Goal: Information Seeking & Learning: Learn about a topic

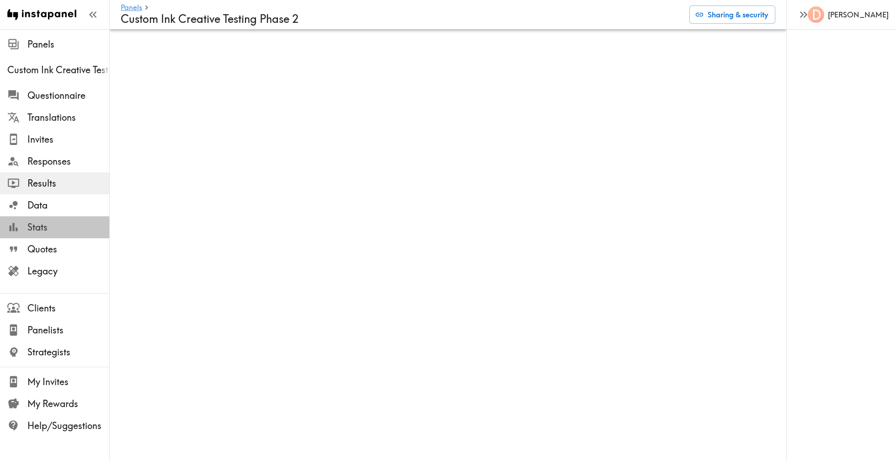
click at [40, 226] on span "Stats" at bounding box center [68, 227] width 82 height 13
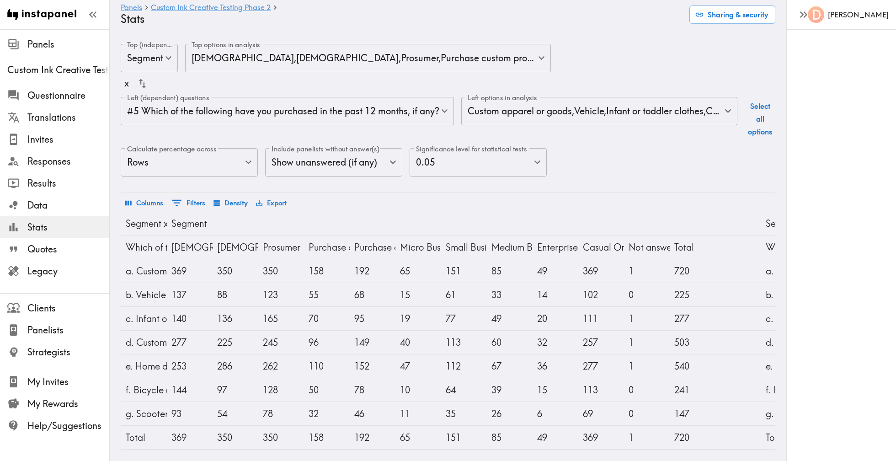
click at [583, 107] on body "Instapanel - Panels - Custom Ink Creative Testing Phase 2 - Stats Panels Custom…" at bounding box center [448, 270] width 896 height 482
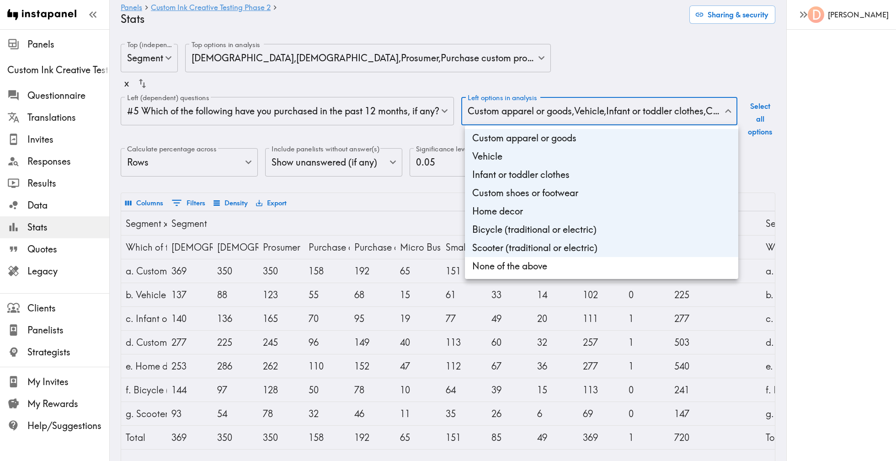
click at [377, 119] on div at bounding box center [448, 230] width 896 height 461
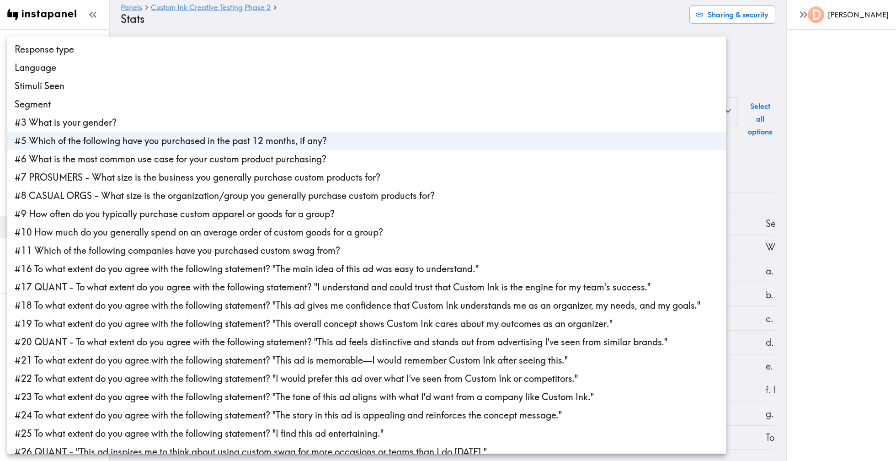
click at [379, 115] on body "Instapanel - Panels - Custom Ink Creative Testing Phase 2 - Stats Panels Custom…" at bounding box center [448, 270] width 896 height 482
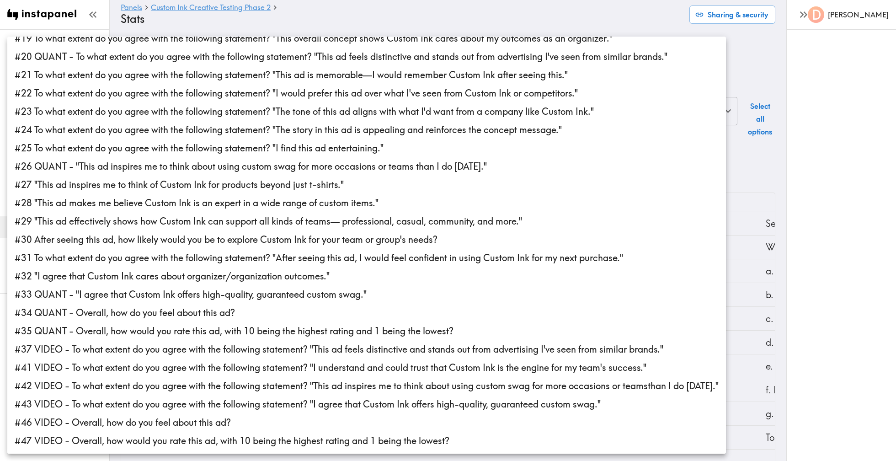
click at [230, 442] on li "#47 VIDEO - Overall, how would you rate this ad, with 10 being the highest rati…" at bounding box center [366, 441] width 719 height 18
type input "f2c5fa65-1d27-4135-9232-9150199eecc8,f28a811a-a09d-4c61-8cb4-c8b57352e59f"
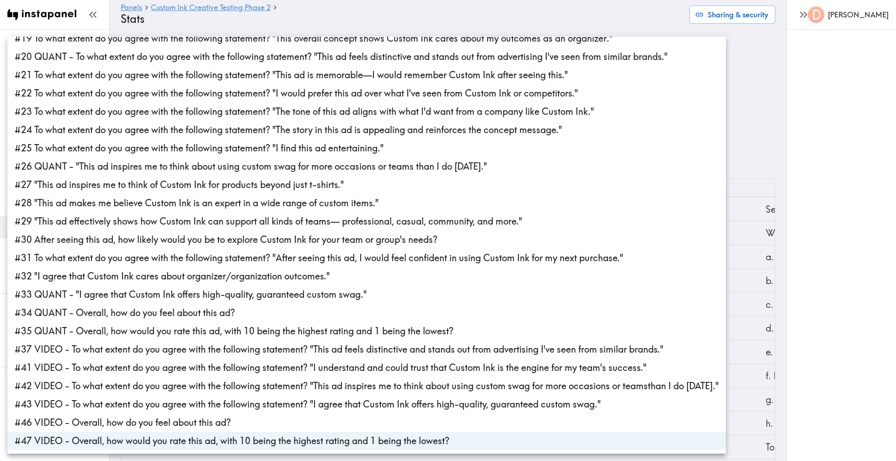
click at [828, 123] on div at bounding box center [448, 230] width 896 height 461
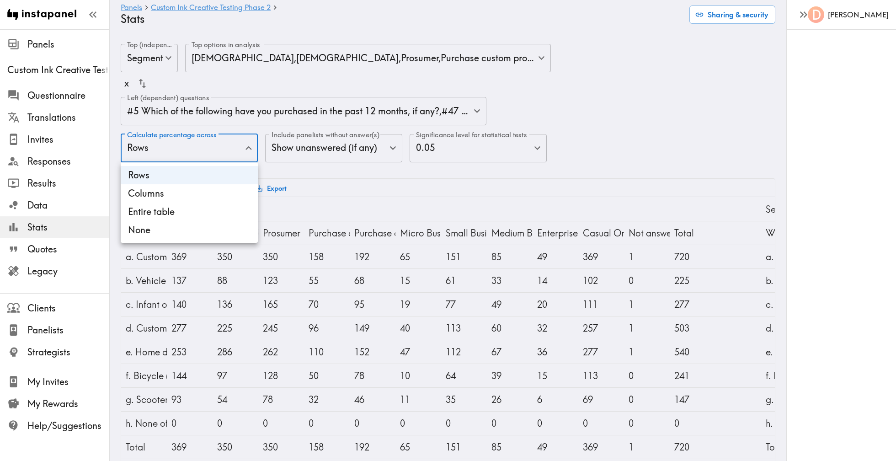
click at [245, 155] on body "Instapanel - Panels - Custom Ink Creative Testing Phase 2 - Stats Panels Custom…" at bounding box center [448, 453] width 896 height 848
click at [225, 197] on li "Columns" at bounding box center [189, 193] width 137 height 18
type input "Columns"
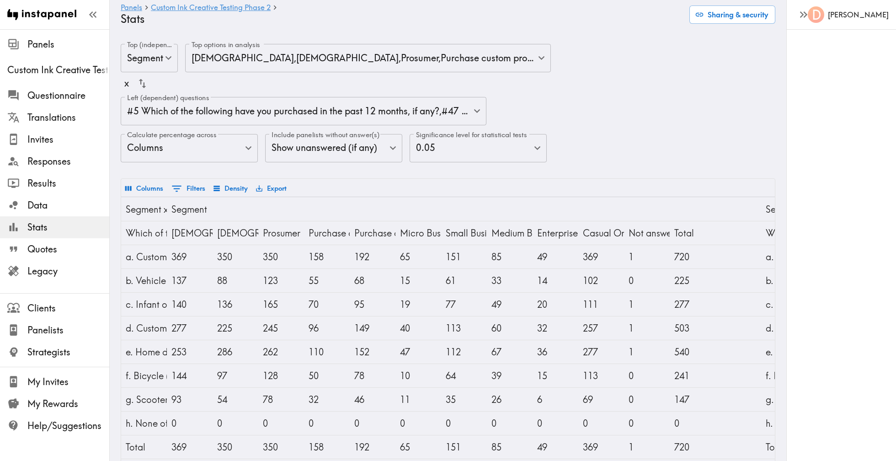
click at [161, 59] on body "Instapanel - Panels - Custom Ink Creative Testing Phase 2 - Stats Panels Custom…" at bounding box center [448, 453] width 896 height 848
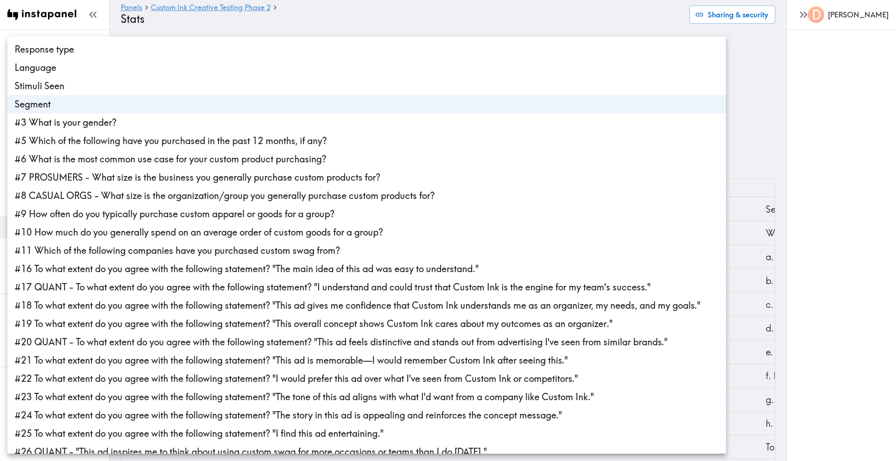
click at [207, 22] on div at bounding box center [448, 230] width 896 height 461
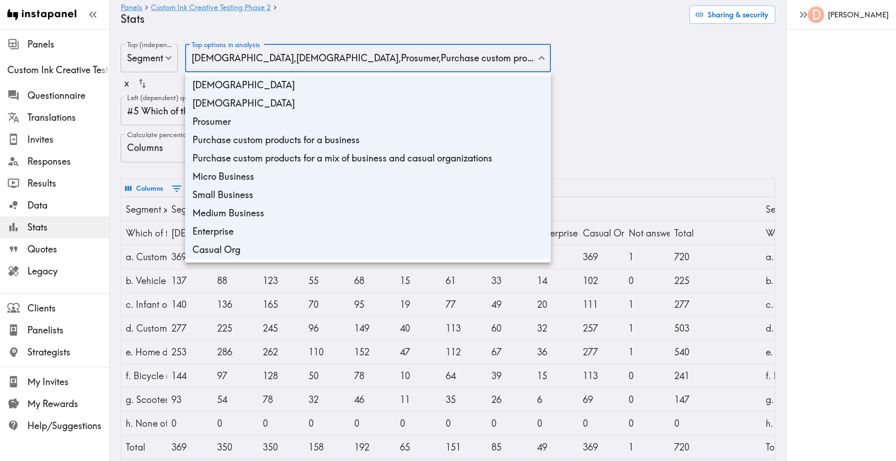
click at [295, 59] on body "Instapanel - Panels - Custom Ink Creative Testing Phase 2 - Stats Panels Custom…" at bounding box center [448, 453] width 896 height 848
click at [301, 148] on li "Purchase custom products for a business" at bounding box center [368, 140] width 366 height 18
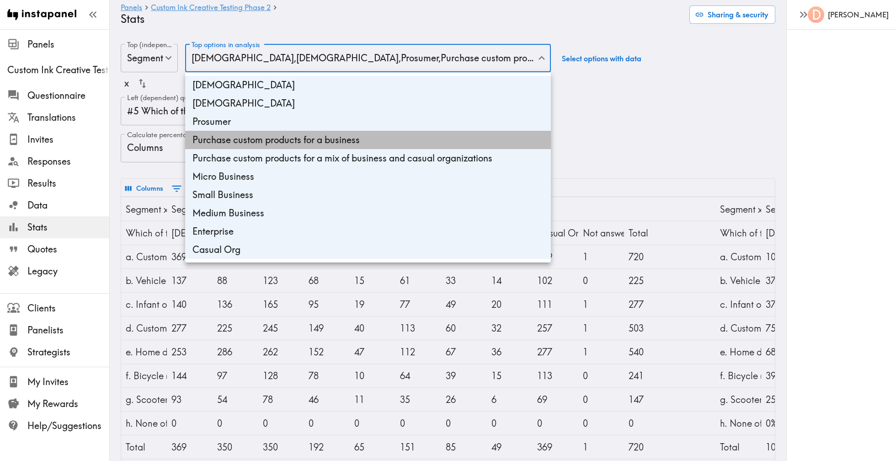
click at [337, 134] on li "Purchase custom products for a business" at bounding box center [368, 140] width 366 height 18
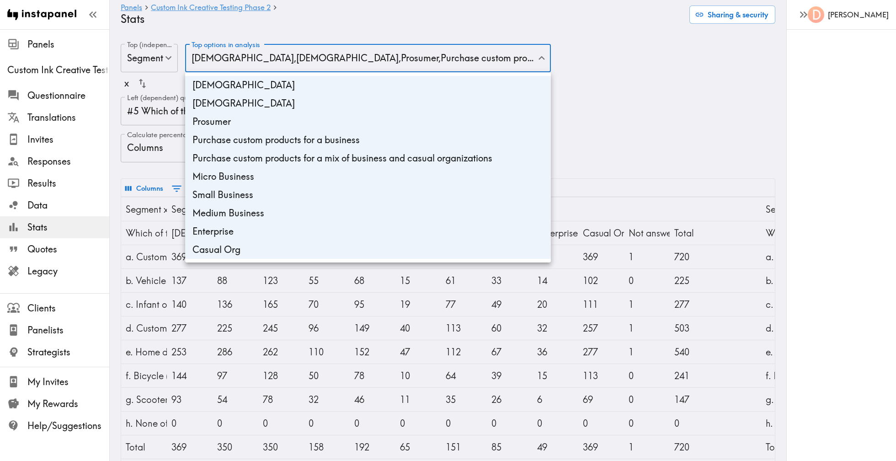
click at [326, 145] on li "Purchase custom products for a business" at bounding box center [368, 140] width 366 height 18
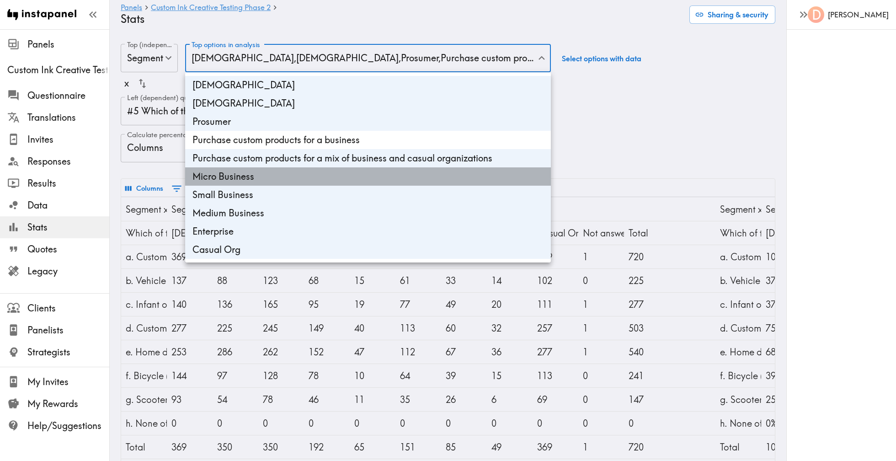
click at [325, 167] on li "Micro Business" at bounding box center [368, 176] width 366 height 18
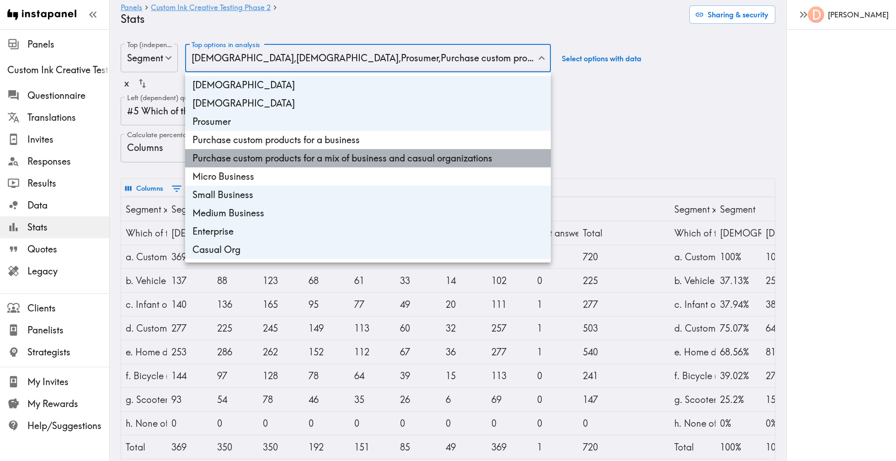
click at [329, 157] on li "Purchase custom products for a mix of business and casual organizations" at bounding box center [368, 158] width 366 height 18
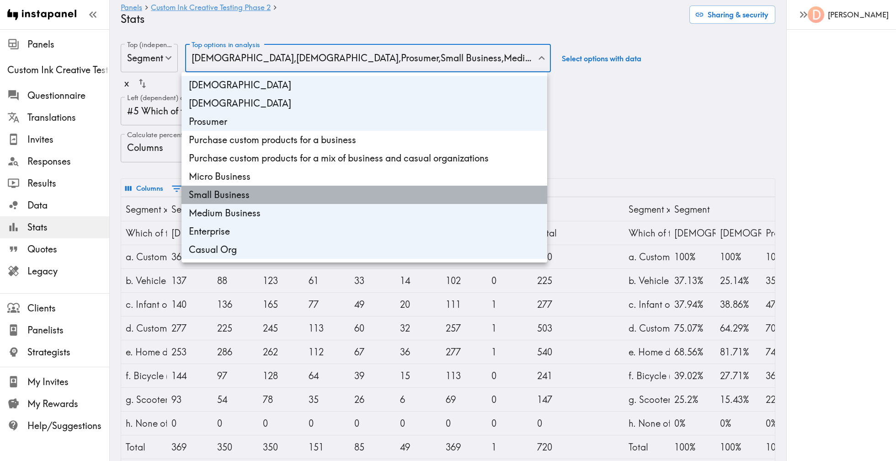
click at [290, 196] on li "Small Business" at bounding box center [364, 195] width 366 height 18
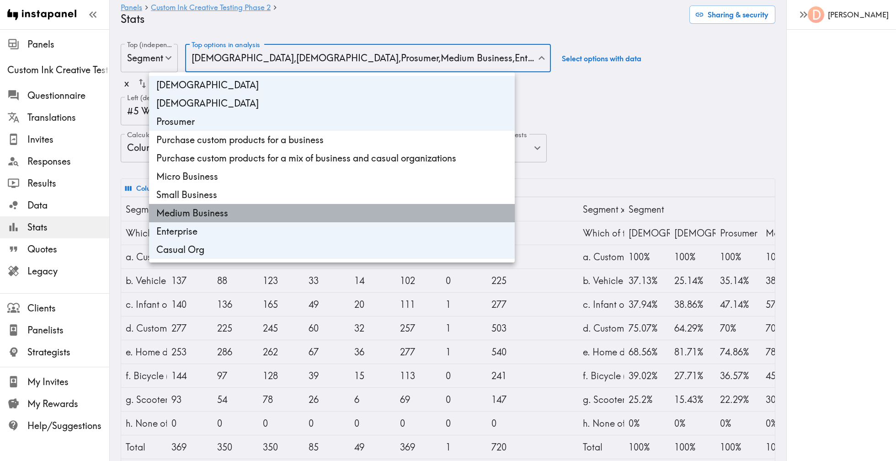
click at [285, 216] on li "Medium Business" at bounding box center [332, 213] width 366 height 18
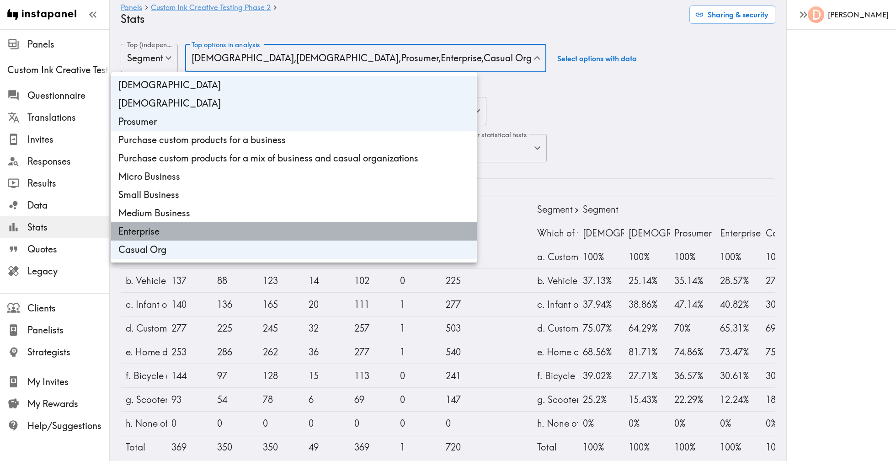
click at [284, 233] on li "Enterprise" at bounding box center [294, 231] width 366 height 18
type input "3478db79-d4ef-40eb-97be-d03219aa8478,84764d74-9761-4f8b-b28e-ca9781bd33f2,1c486…"
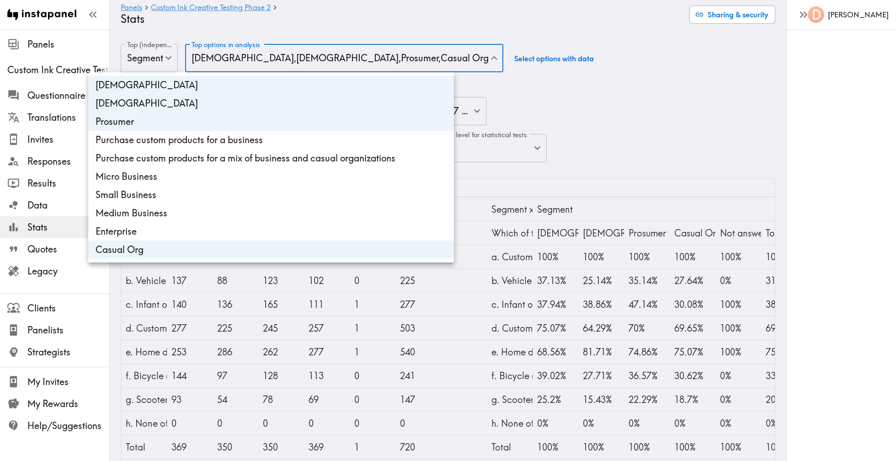
click at [725, 148] on div at bounding box center [448, 230] width 896 height 461
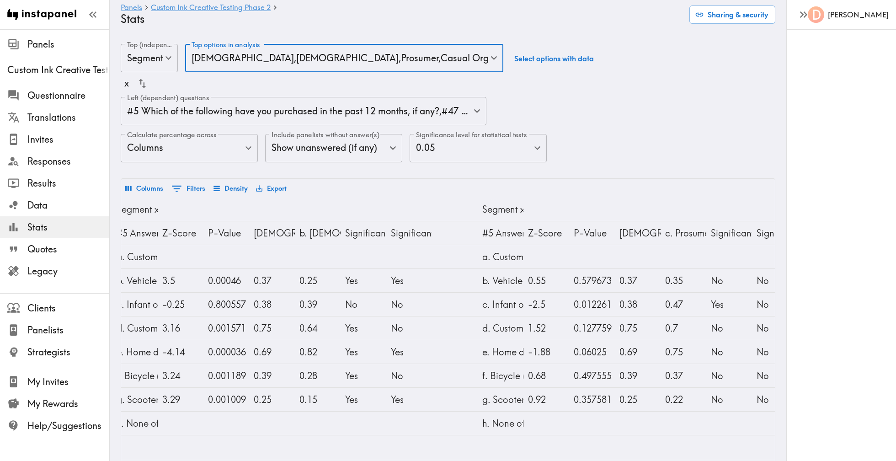
click at [381, 155] on body "Instapanel - Panels - Custom Ink Creative Testing Phase 2 - Stats Panels Custom…" at bounding box center [448, 453] width 896 height 848
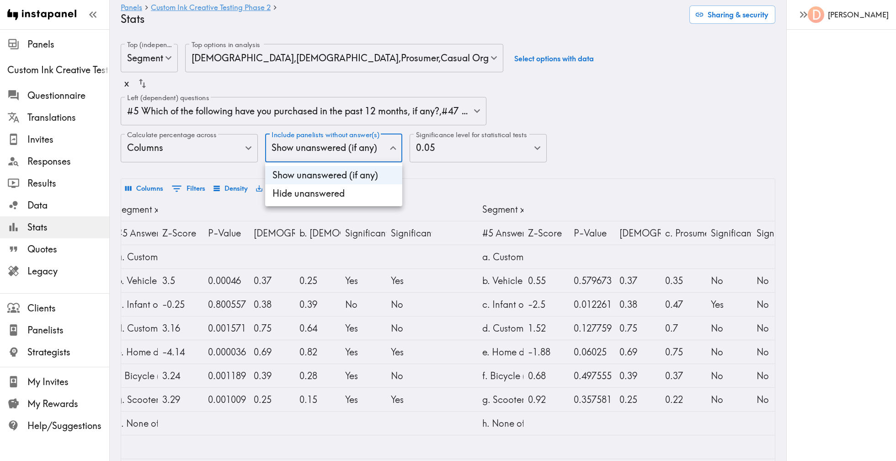
click at [457, 155] on div at bounding box center [448, 230] width 896 height 461
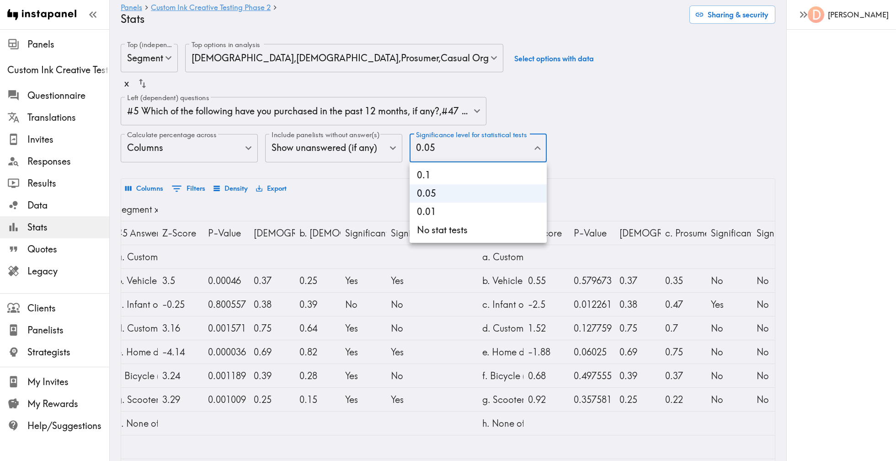
click at [469, 154] on body "Instapanel - Panels - Custom Ink Creative Testing Phase 2 - Stats Panels Custom…" at bounding box center [448, 453] width 896 height 848
click at [463, 227] on li "No stat tests" at bounding box center [478, 230] width 137 height 18
type input "0"
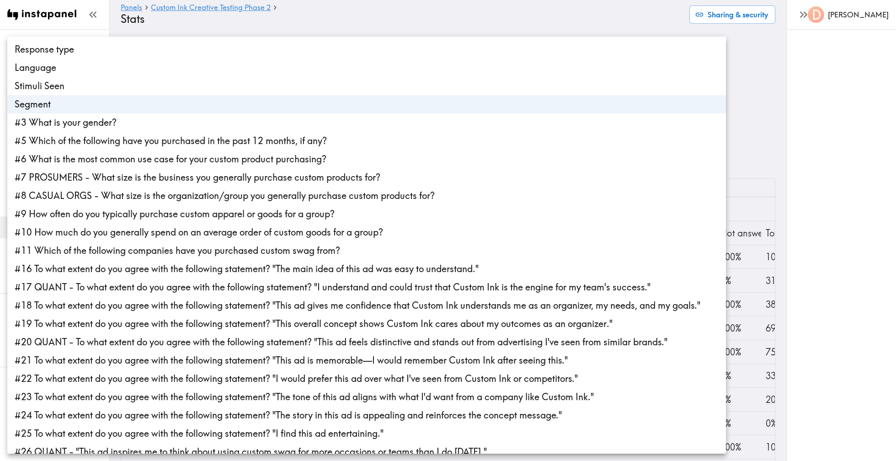
click at [169, 66] on body "Instapanel - Panels - Custom Ink Creative Testing Phase 2 - Stats Panels Custom…" at bounding box center [448, 441] width 896 height 825
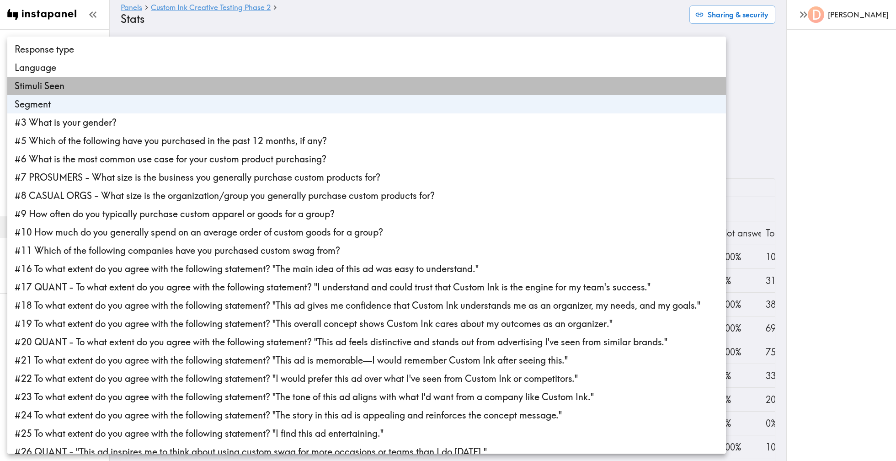
click at [168, 81] on li "Stimuli Seen" at bounding box center [366, 86] width 719 height 18
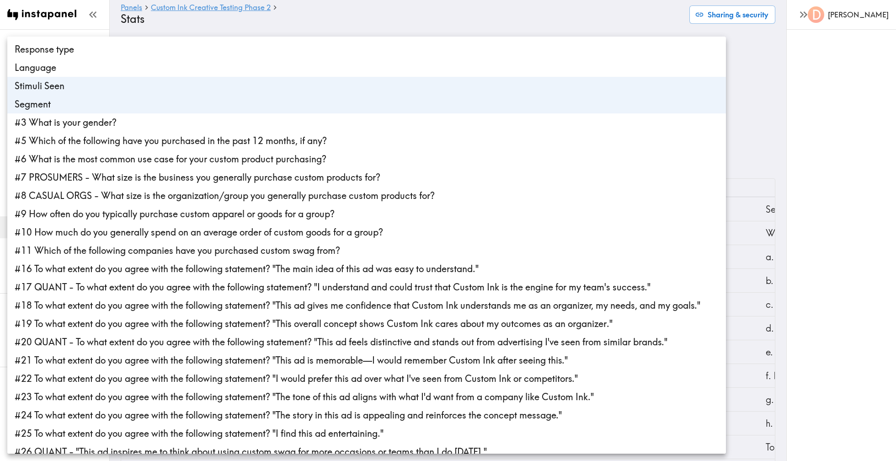
click at [742, 77] on div at bounding box center [448, 230] width 896 height 461
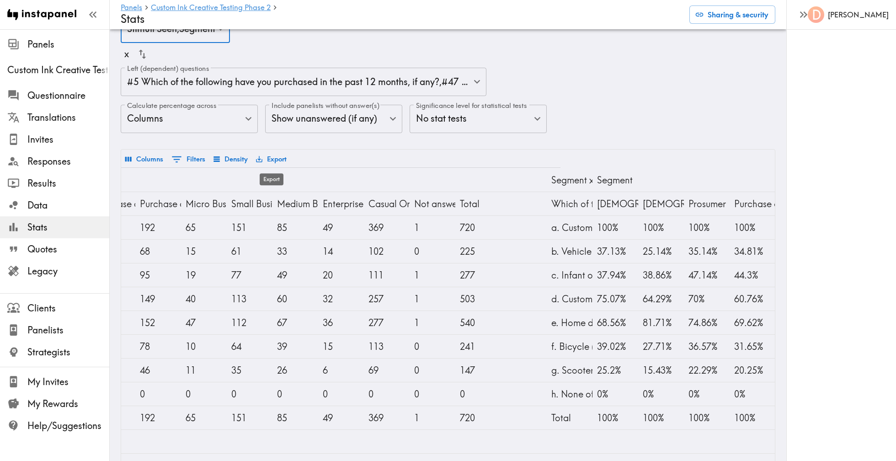
click at [278, 160] on button "Export" at bounding box center [271, 159] width 35 height 16
click at [292, 181] on li "Download as CSV" at bounding box center [300, 180] width 92 height 18
click at [278, 156] on button "Export" at bounding box center [271, 159] width 35 height 16
click at [300, 199] on li "Download as Excel" at bounding box center [300, 198] width 92 height 18
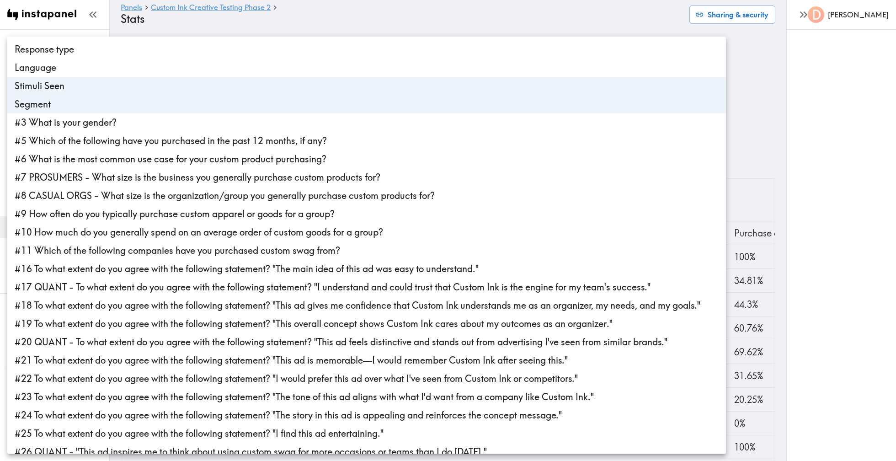
click at [181, 98] on li "Segment" at bounding box center [366, 104] width 719 height 18
type input "stimuliSeen"
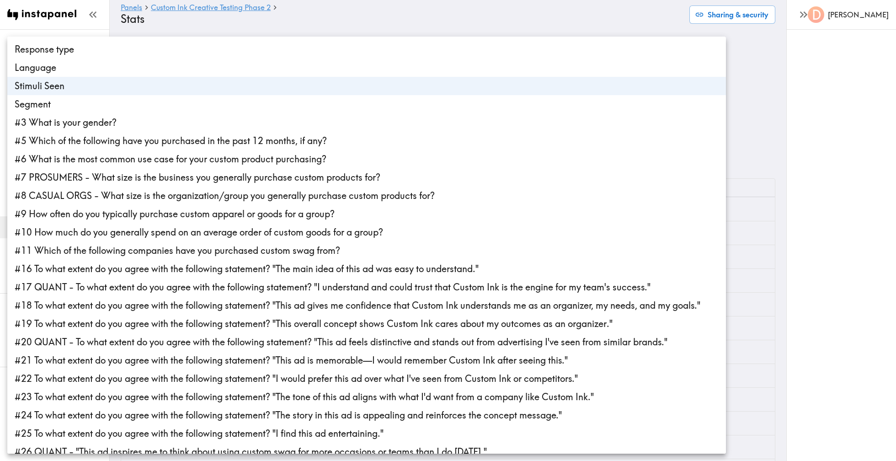
click at [760, 171] on div at bounding box center [448, 230] width 896 height 461
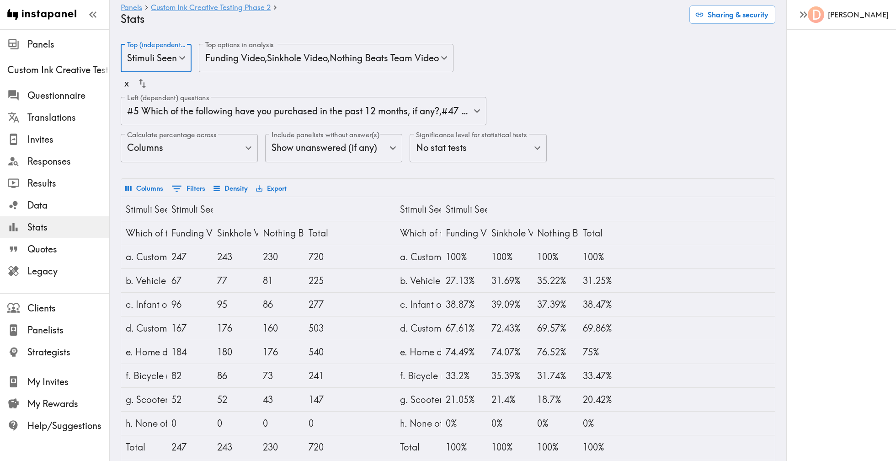
click at [366, 64] on body "Instapanel - Panels - Custom Ink Creative Testing Phase 2 - Stats Panels Custom…" at bounding box center [448, 441] width 896 height 825
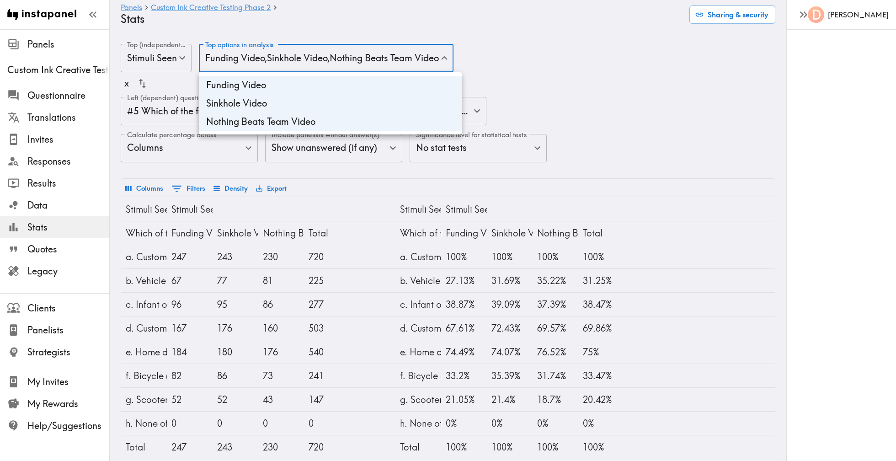
click at [557, 124] on div at bounding box center [448, 230] width 896 height 461
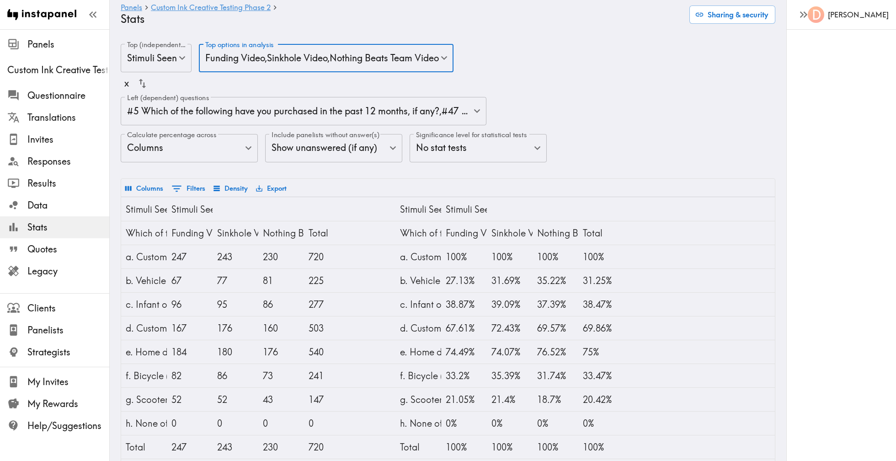
click at [355, 142] on body "Instapanel - Panels - Custom Ink Creative Testing Phase 2 - Stats Panels Custom…" at bounding box center [448, 441] width 896 height 825
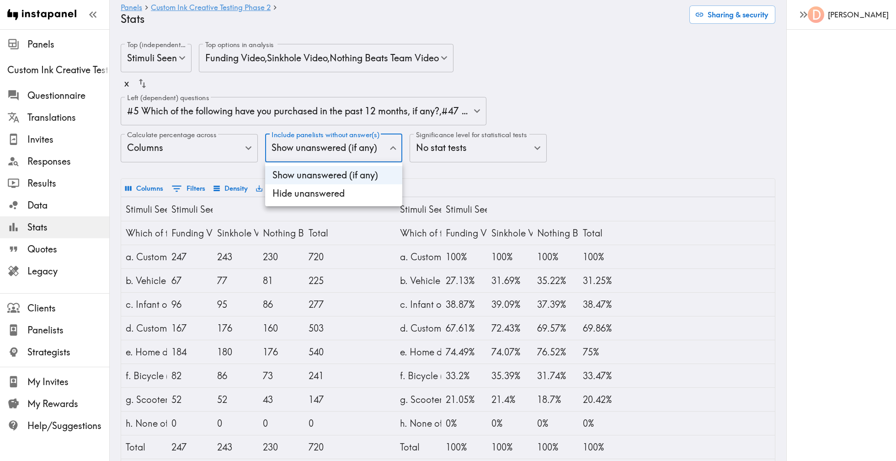
click at [357, 148] on div at bounding box center [448, 230] width 896 height 461
click at [277, 117] on body "Instapanel - Panels - Custom Ink Creative Testing Phase 2 - Stats Panels Custom…" at bounding box center [448, 441] width 896 height 825
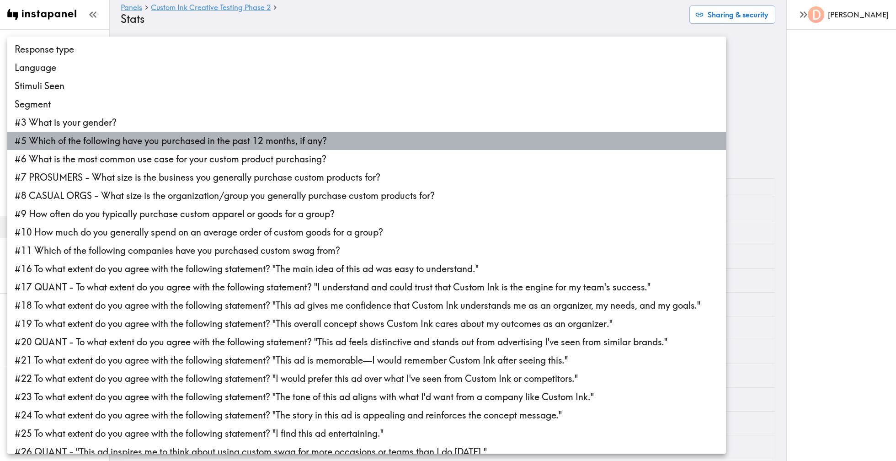
click at [271, 133] on li "#5 Which of the following have you purchased in the past 12 months, if any?" at bounding box center [366, 141] width 719 height 18
type input "f28a811a-a09d-4c61-8cb4-c8b57352e59f"
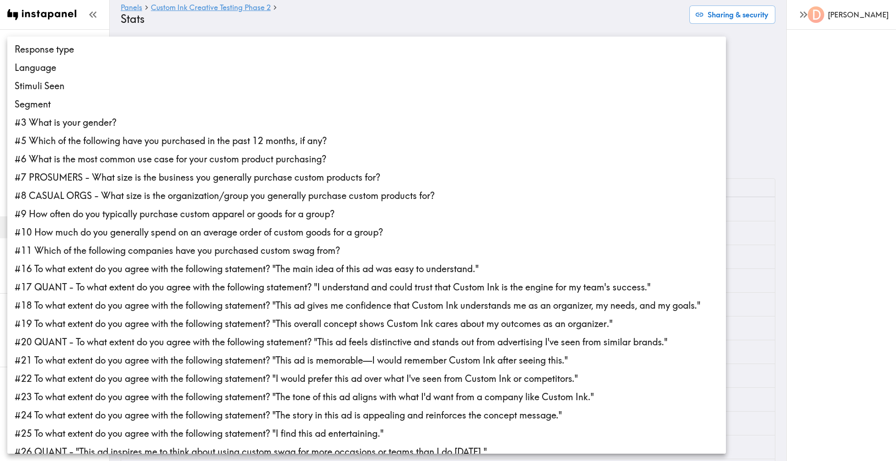
click at [761, 230] on div at bounding box center [448, 230] width 896 height 461
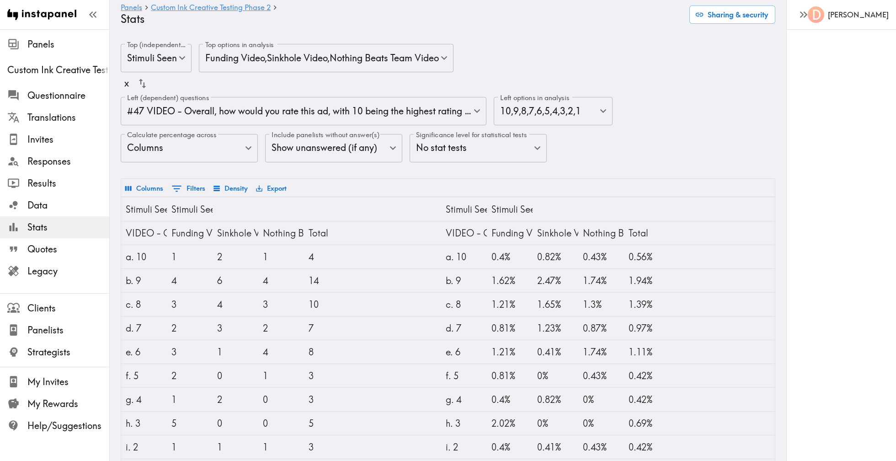
click at [325, 146] on body "Instapanel - Panels - Custom Ink Creative Testing Phase 2 - Stats Panels Custom…" at bounding box center [448, 287] width 896 height 516
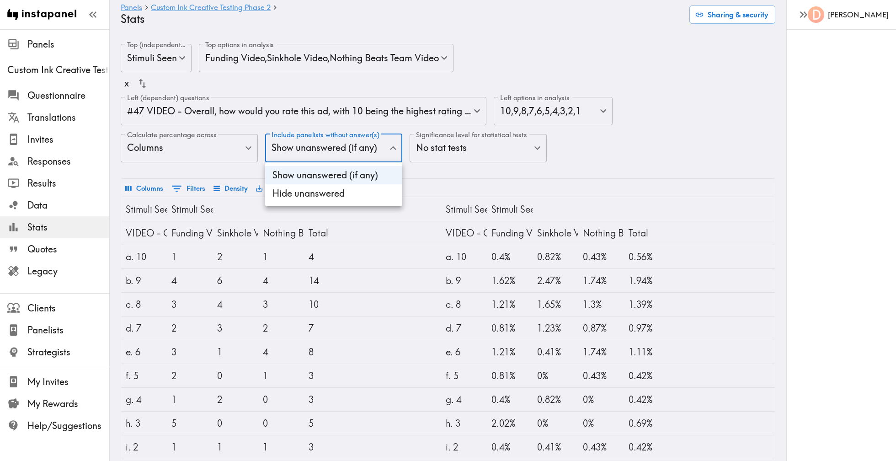
click at [326, 191] on li "Hide unanswered" at bounding box center [333, 193] width 137 height 18
type input "false"
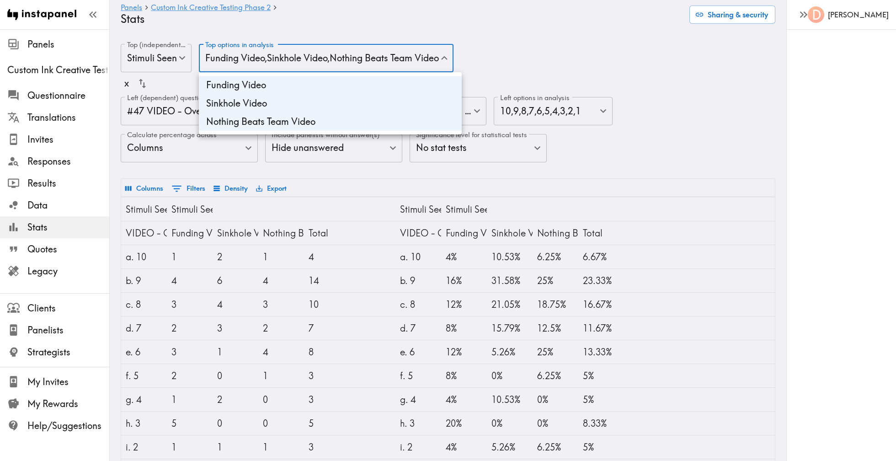
click at [376, 48] on body "Instapanel - Panels - Custom Ink Creative Testing Phase 2 - Stats Panels Custom…" at bounding box center [448, 275] width 896 height 492
click at [360, 102] on li "Sinkhole Video" at bounding box center [330, 103] width 263 height 18
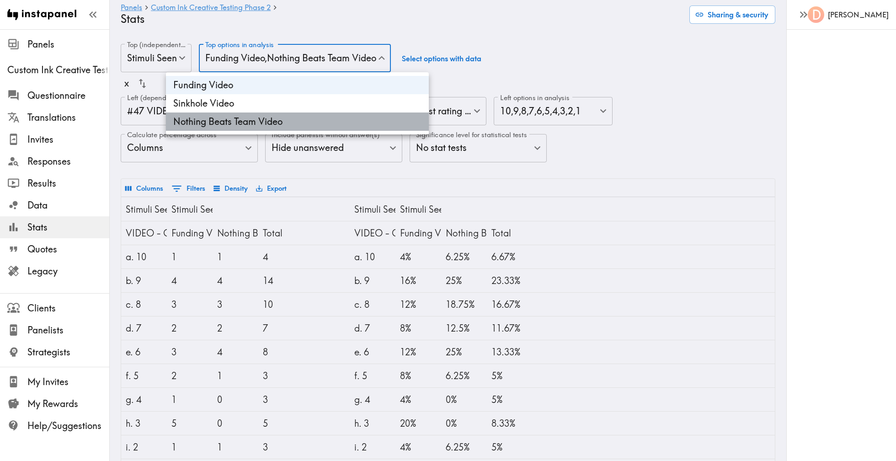
click at [357, 113] on li "Nothing Beats Team Video" at bounding box center [297, 121] width 263 height 18
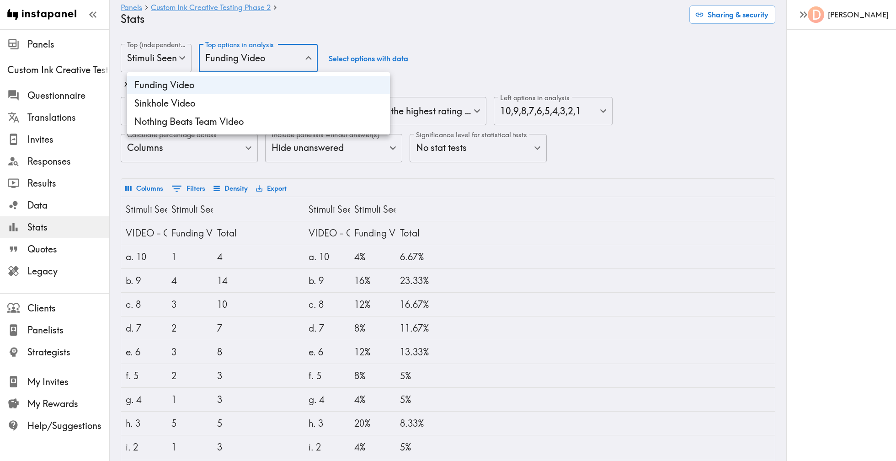
type input "fundingvideo"
click at [585, 250] on div at bounding box center [448, 230] width 896 height 461
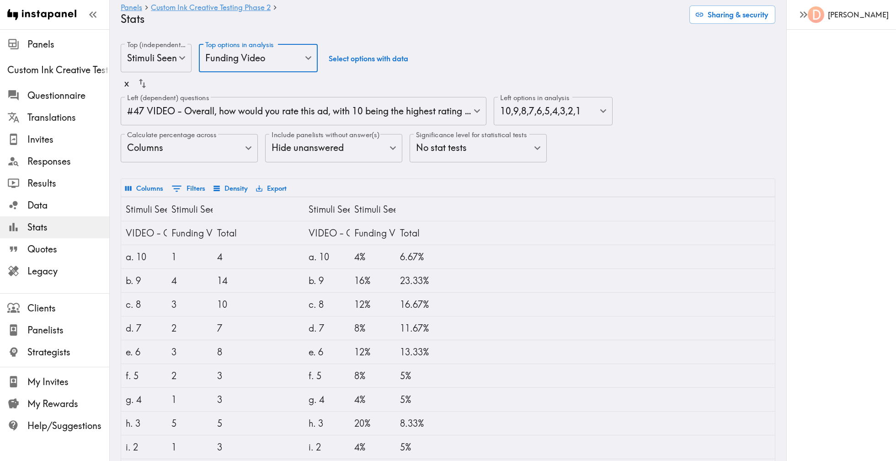
click at [166, 70] on body "Instapanel - Panels - Custom Ink Creative Testing Phase 2 - Stats Panels Custom…" at bounding box center [448, 275] width 896 height 492
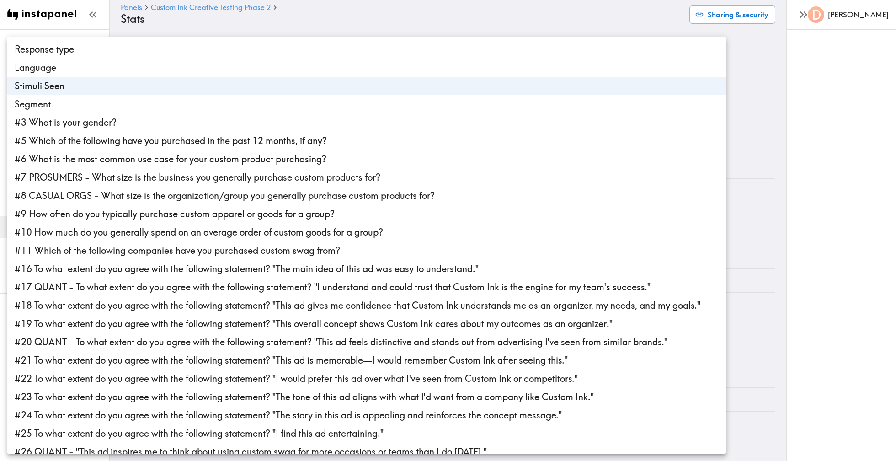
click at [251, 25] on div at bounding box center [448, 230] width 896 height 461
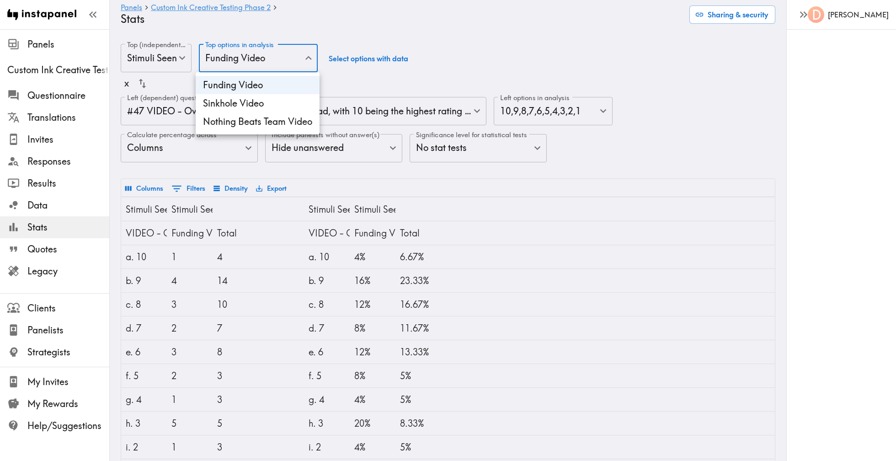
click at [271, 58] on body "Instapanel - Panels - Custom Ink Creative Testing Phase 2 - Stats Panels Custom…" at bounding box center [448, 275] width 896 height 492
click at [271, 58] on div at bounding box center [448, 230] width 896 height 461
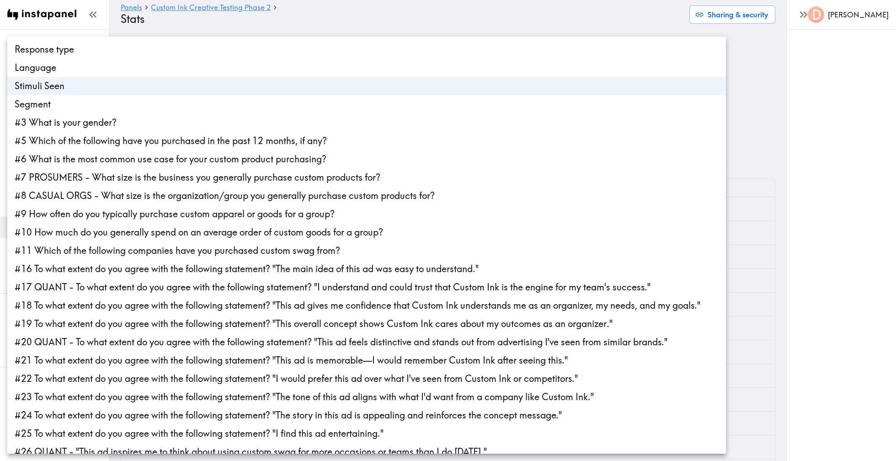
click at [166, 59] on body "Instapanel - Panels - Custom Ink Creative Testing Phase 2 - Stats Panels Custom…" at bounding box center [448, 275] width 896 height 492
click at [328, 21] on div at bounding box center [448, 230] width 896 height 461
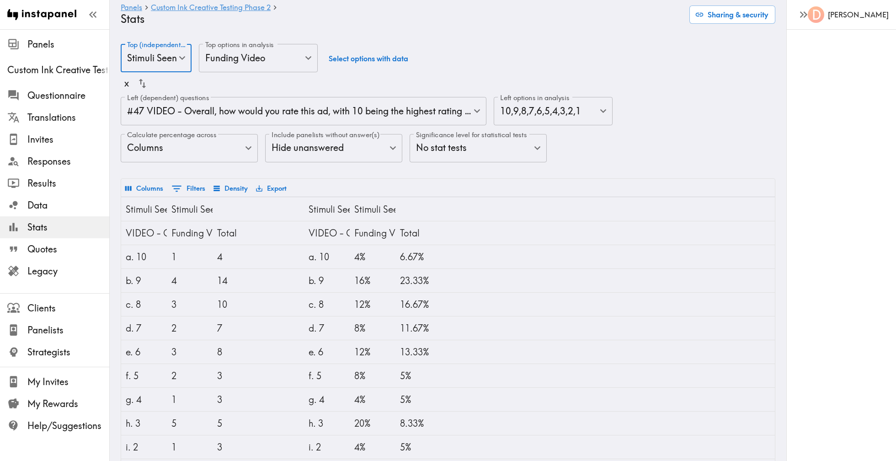
click at [298, 60] on body "Instapanel - Panels - Custom Ink Creative Testing Phase 2 - Stats Panels Custom…" at bounding box center [448, 275] width 896 height 492
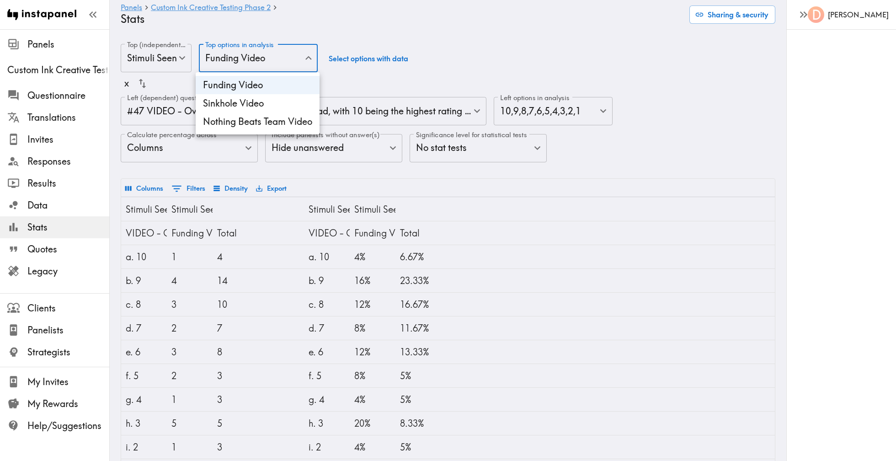
click at [349, 31] on div at bounding box center [448, 230] width 896 height 461
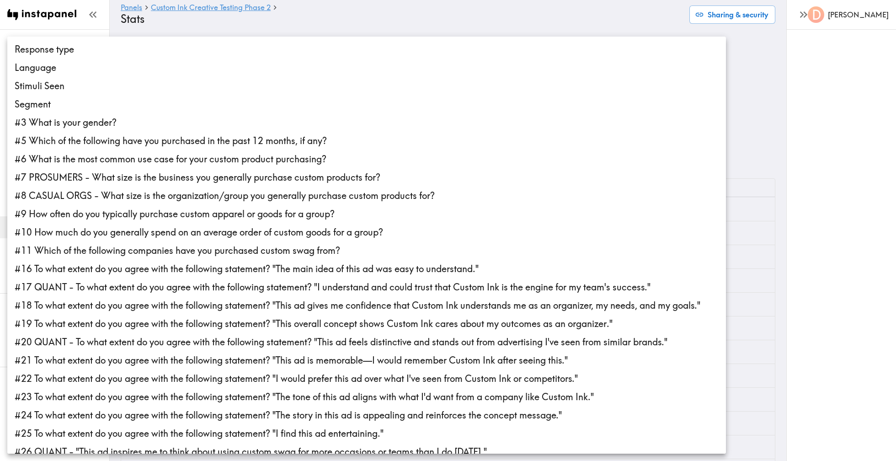
click at [421, 121] on body "Instapanel - Panels - Custom Ink Creative Testing Phase 2 - Stats Panels Custom…" at bounding box center [448, 275] width 896 height 492
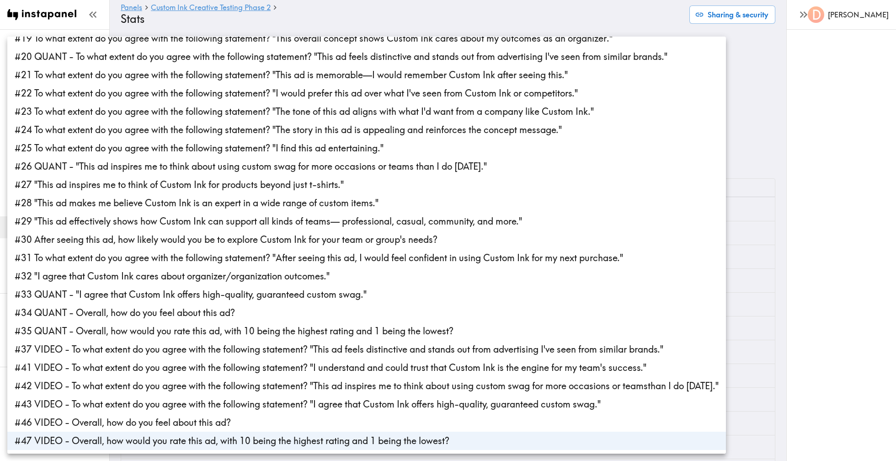
click at [737, 111] on div at bounding box center [448, 230] width 896 height 461
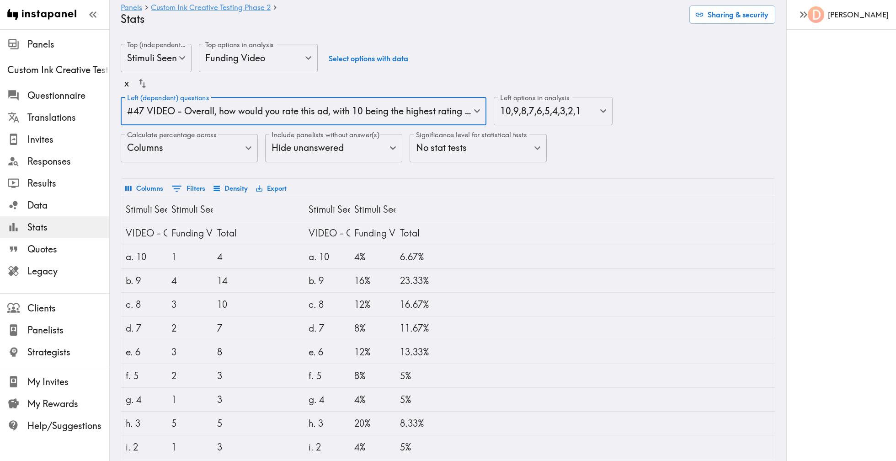
click at [494, 148] on body "Instapanel - Panels - Custom Ink Creative Testing Phase 2 - Stats Panels Custom…" at bounding box center [448, 275] width 896 height 492
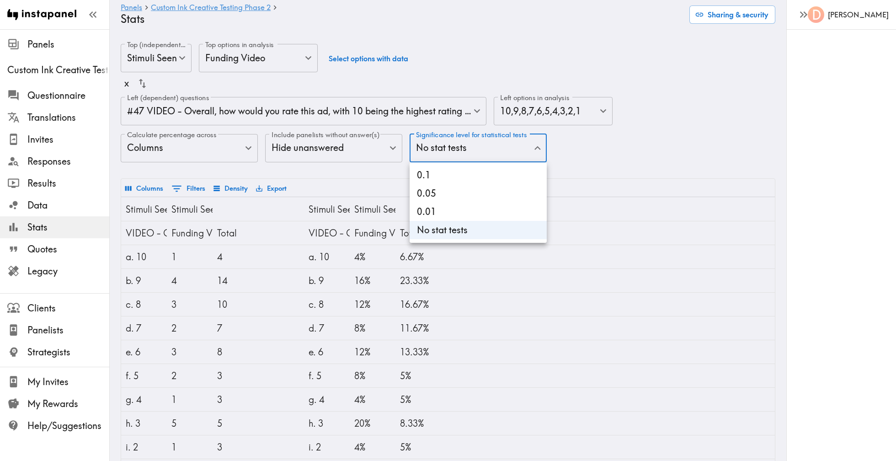
click at [605, 168] on div at bounding box center [448, 230] width 896 height 461
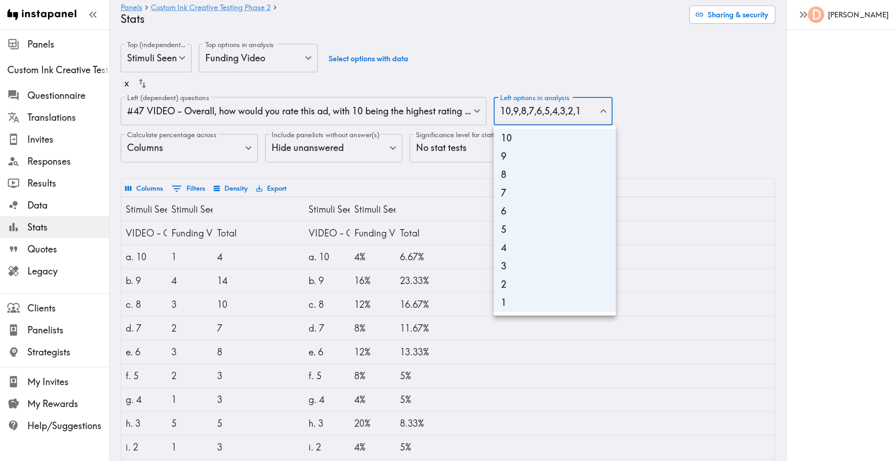
click at [554, 110] on body "Instapanel - Panels - Custom Ink Creative Testing Phase 2 - Stats Panels Custom…" at bounding box center [448, 275] width 896 height 492
click at [560, 144] on li "10" at bounding box center [555, 138] width 122 height 18
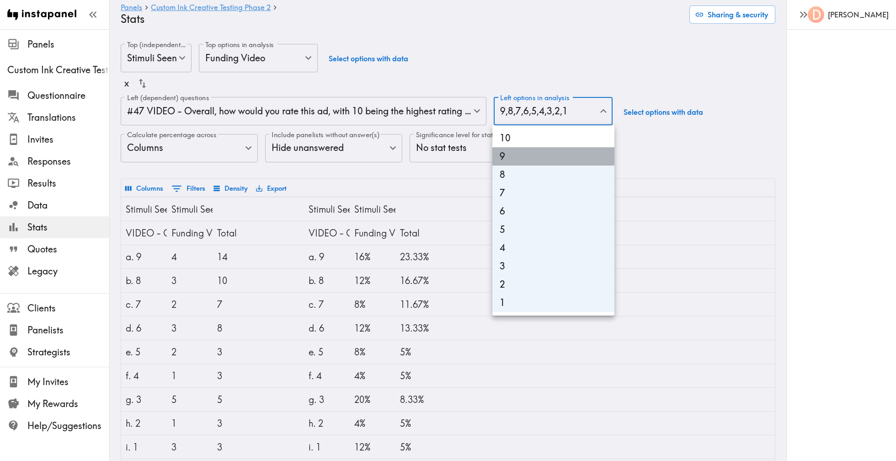
click at [561, 162] on li "9" at bounding box center [553, 156] width 122 height 18
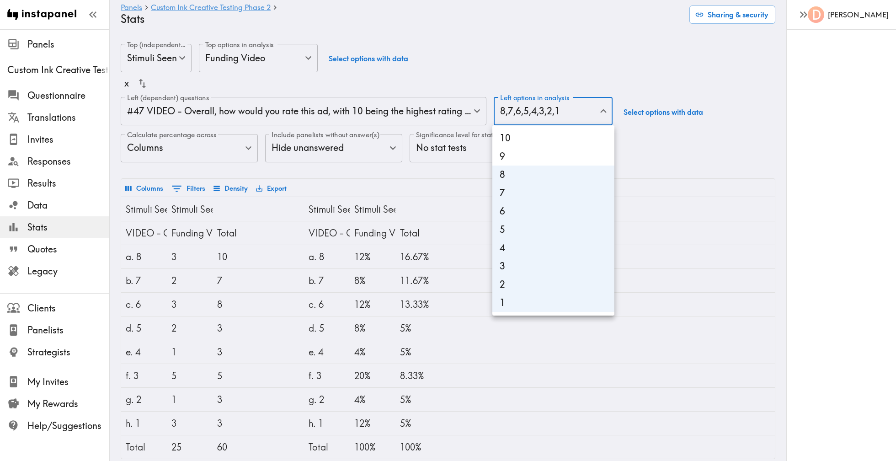
click at [558, 178] on li "8" at bounding box center [553, 174] width 122 height 18
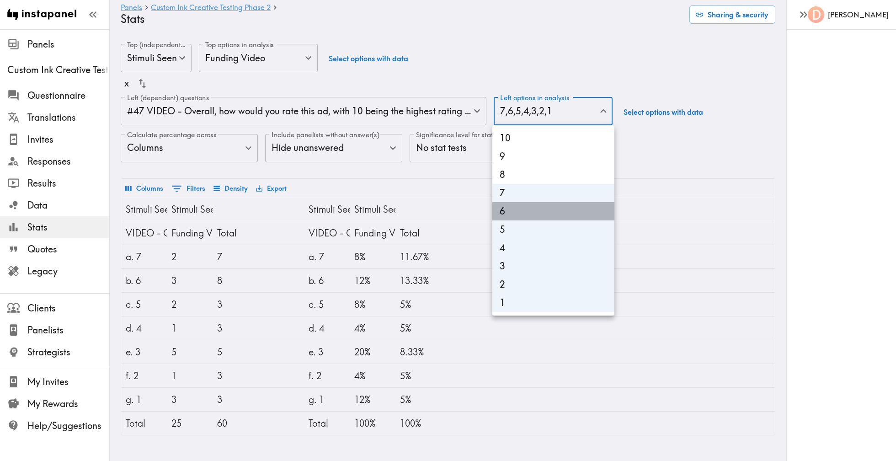
click at [562, 205] on li "6" at bounding box center [553, 211] width 122 height 18
click at [559, 208] on li "6" at bounding box center [553, 211] width 122 height 18
click at [554, 179] on li "8" at bounding box center [553, 174] width 122 height 18
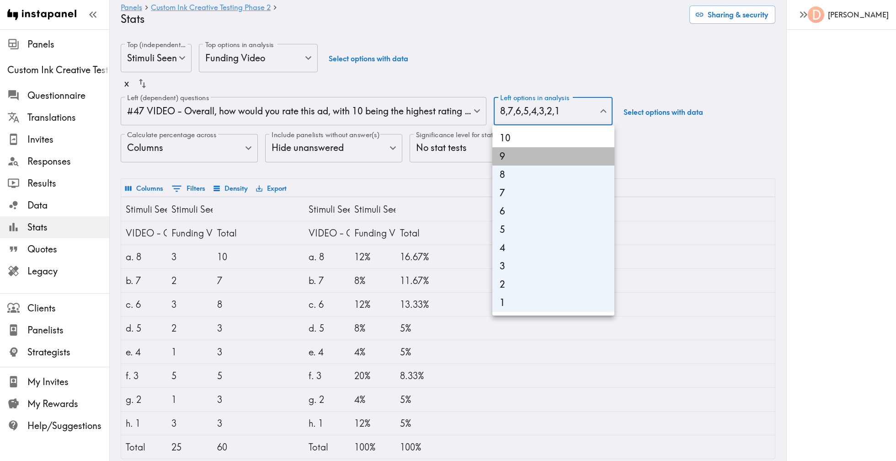
click at [551, 152] on li "9" at bounding box center [553, 156] width 122 height 18
click at [551, 141] on li "10" at bounding box center [553, 138] width 122 height 18
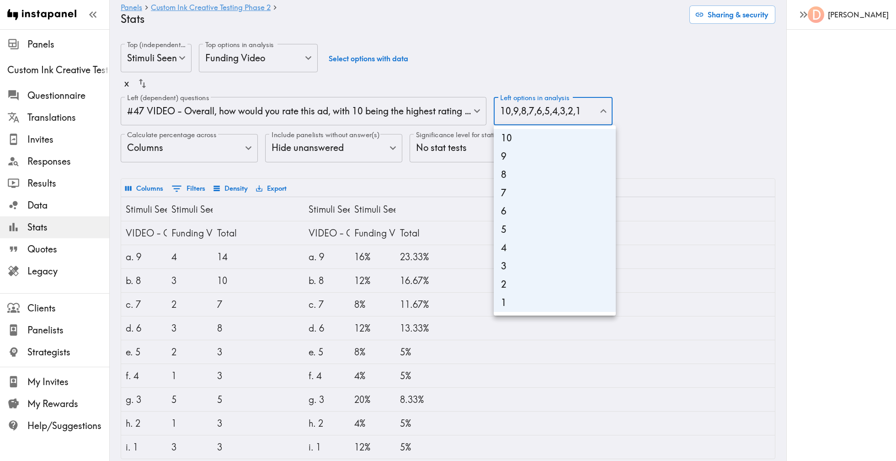
type input "33c469cc-b771-4ee0-8245-d5e9c810ab22,c66f66d7-52b1-4616-a7a4-8f26643e6624,20400…"
click at [678, 144] on div at bounding box center [448, 230] width 896 height 461
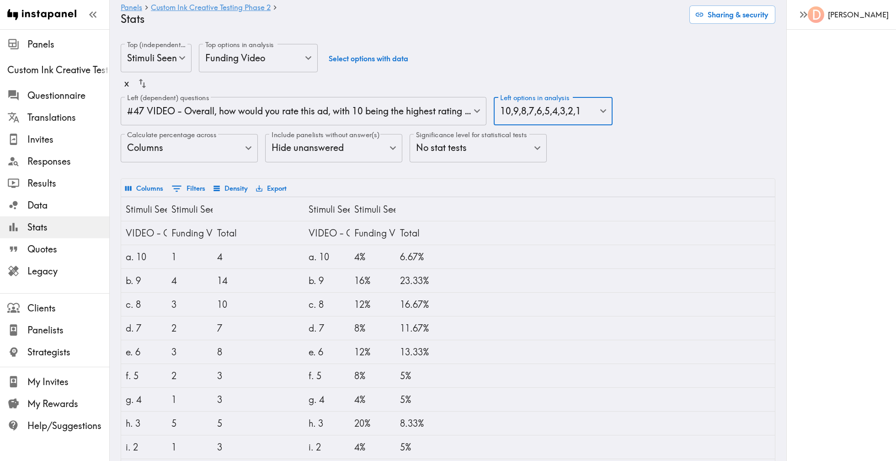
click at [281, 117] on body "Instapanel - Panels - Custom Ink Creative Testing Phase 2 - Stats Panels Custom…" at bounding box center [448, 275] width 896 height 492
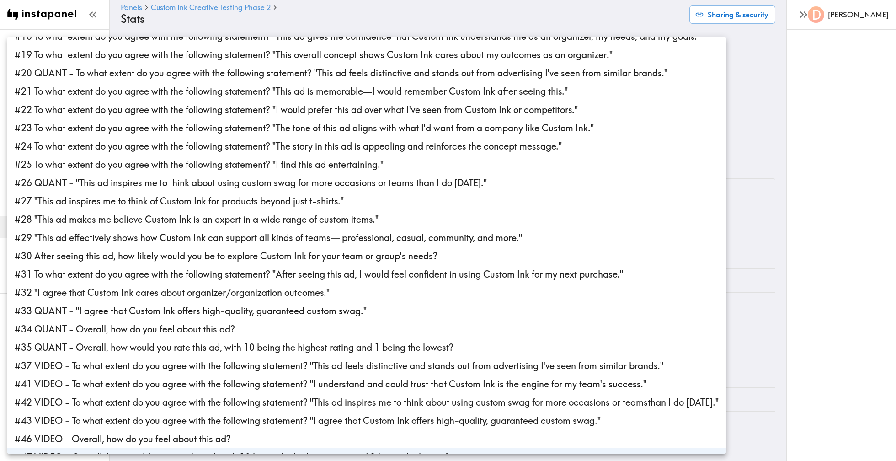
scroll to position [285, 0]
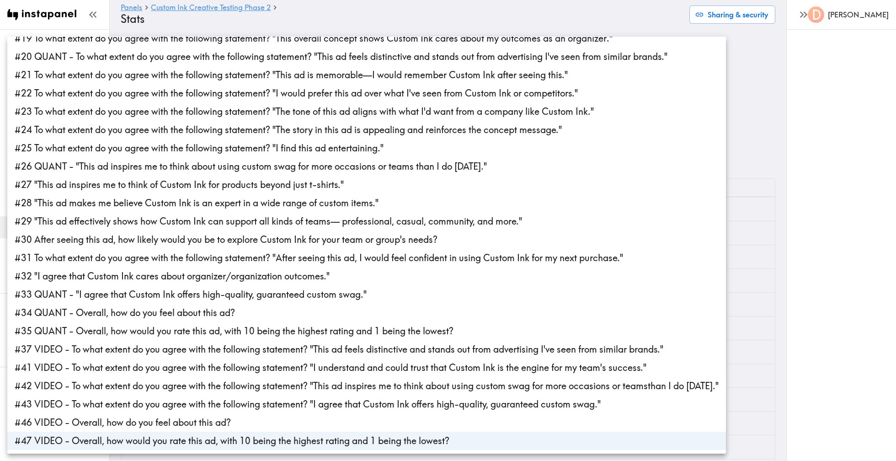
click at [823, 257] on div at bounding box center [448, 230] width 896 height 461
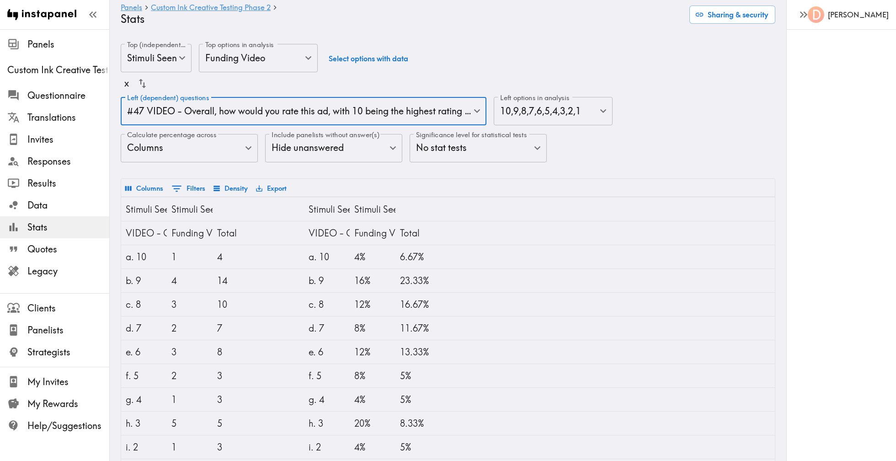
click at [256, 60] on body "Instapanel - Panels - Custom Ink Creative Testing Phase 2 - Stats Panels Custom…" at bounding box center [448, 275] width 896 height 492
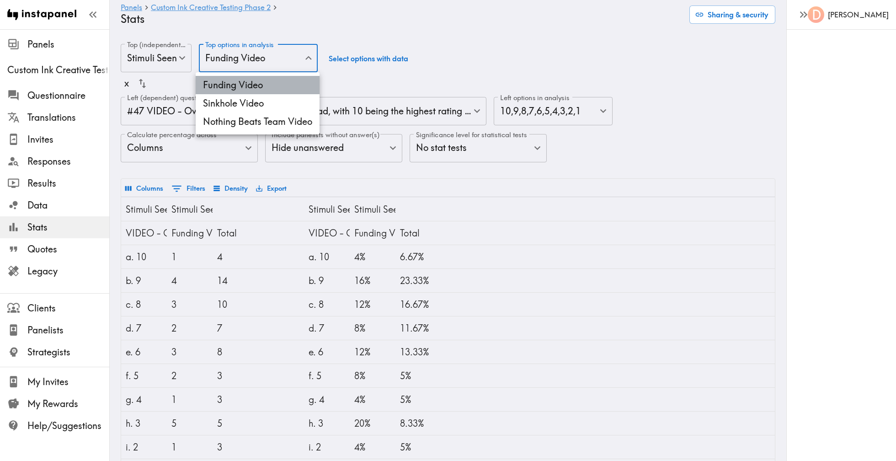
click at [265, 93] on li "Funding Video" at bounding box center [258, 85] width 124 height 18
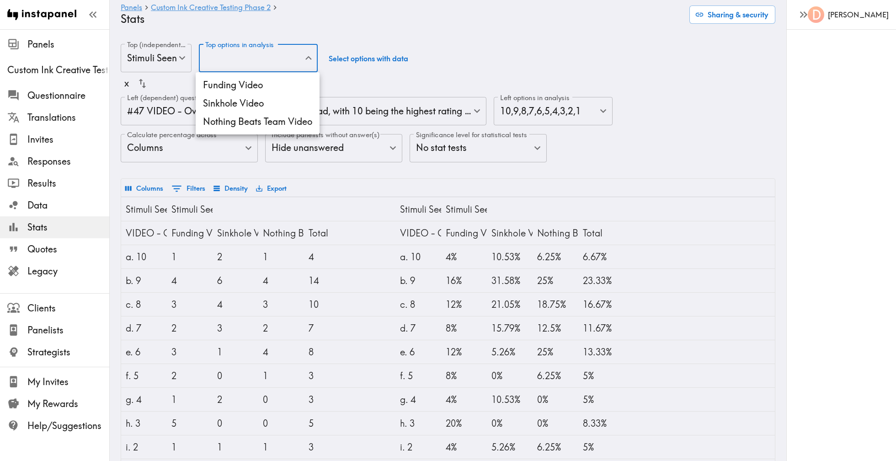
click at [367, 170] on div at bounding box center [448, 230] width 896 height 461
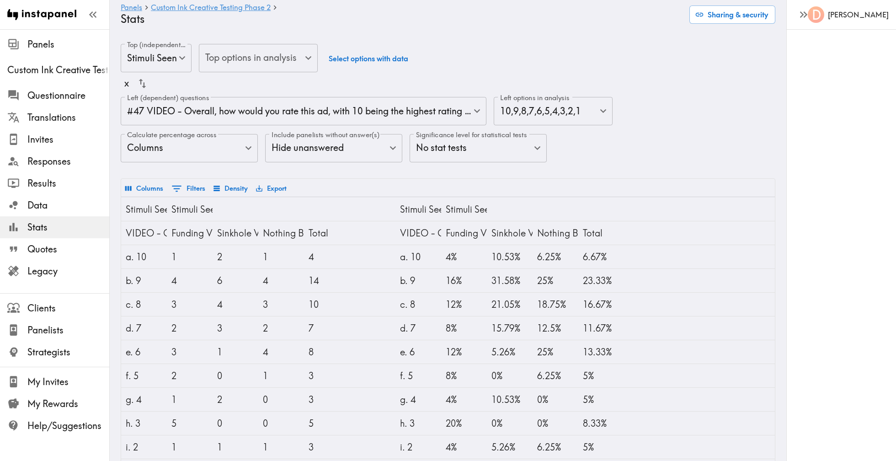
click at [656, 164] on div "Top (independent) questions Stimuli Seen stimuliSeen Top (independent) question…" at bounding box center [448, 111] width 655 height 134
click at [169, 66] on body "Instapanel - Panels - Custom Ink Creative Testing Phase 2 - Stats Panels Custom…" at bounding box center [448, 275] width 896 height 492
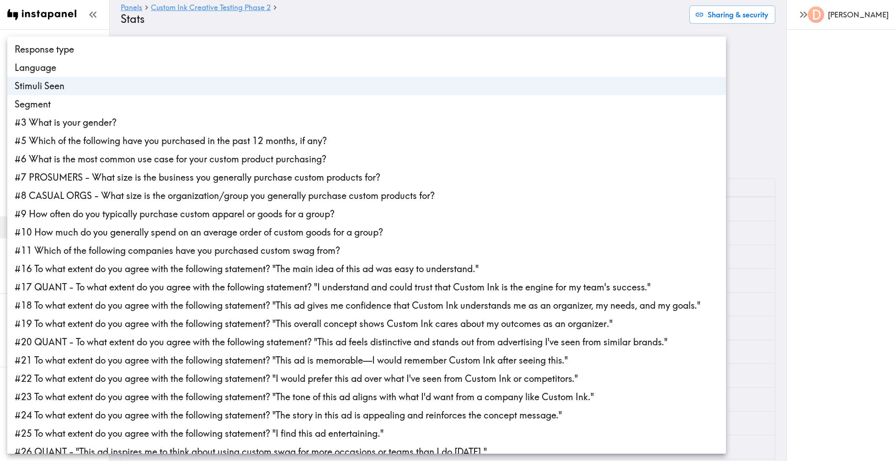
click at [203, 31] on div at bounding box center [448, 230] width 896 height 461
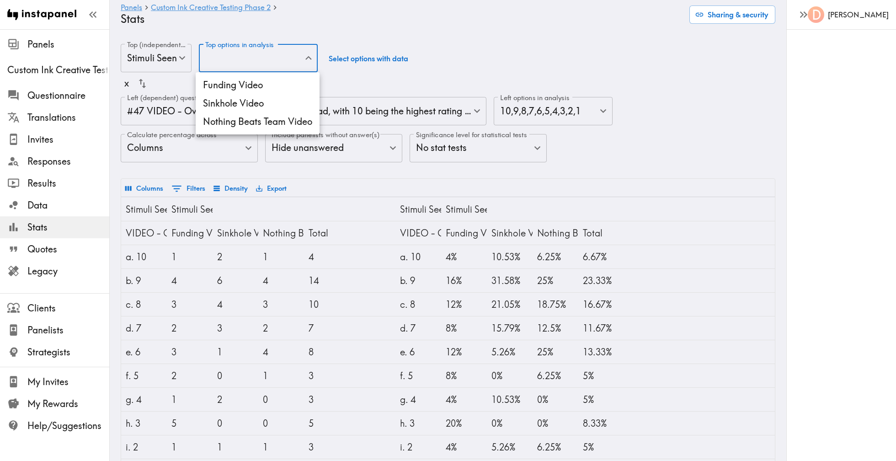
click at [257, 60] on body "Instapanel - Panels - Custom Ink Creative Testing Phase 2 - Stats Panels Custom…" at bounding box center [448, 275] width 896 height 492
click at [257, 60] on div at bounding box center [448, 230] width 896 height 461
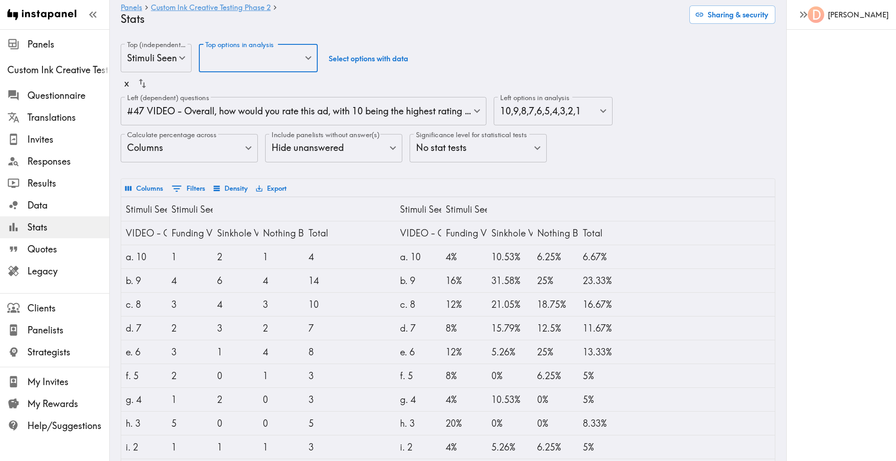
click at [171, 57] on body "Instapanel - Panels - Custom Ink Creative Testing Phase 2 - Stats Panels Custom…" at bounding box center [448, 275] width 896 height 492
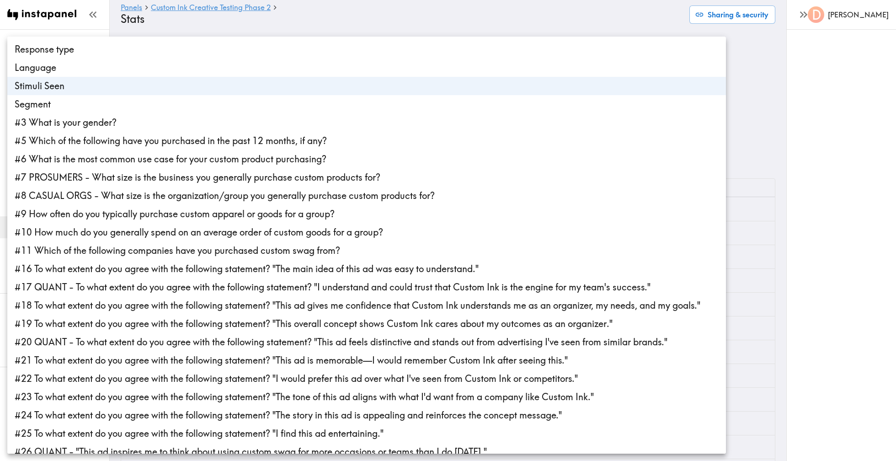
click at [295, 27] on div at bounding box center [448, 230] width 896 height 461
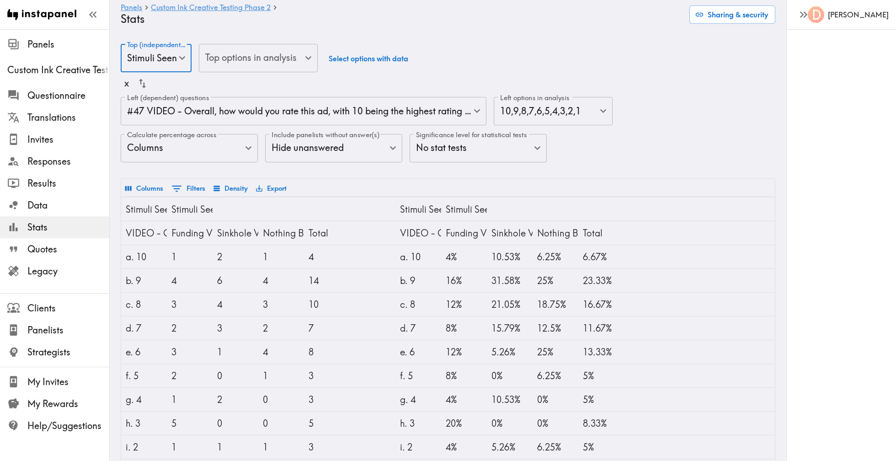
click at [326, 104] on body "Instapanel - Panels - Custom Ink Creative Testing Phase 2 - Stats Panels Custom…" at bounding box center [448, 275] width 896 height 492
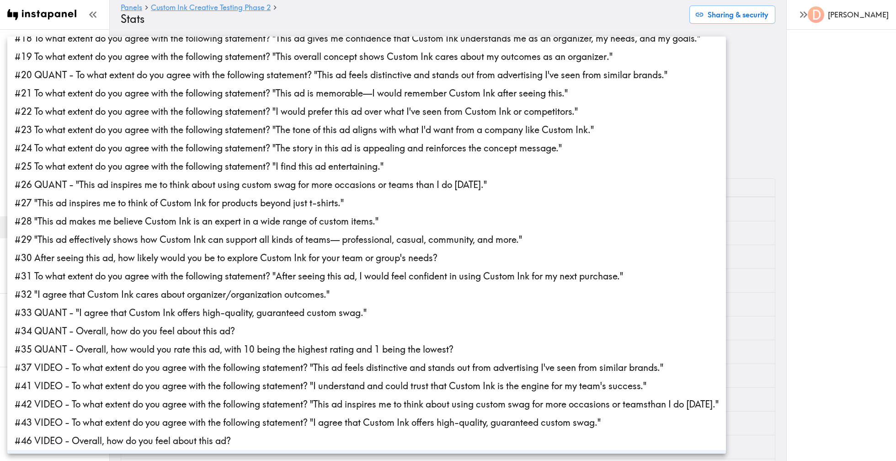
scroll to position [285, 0]
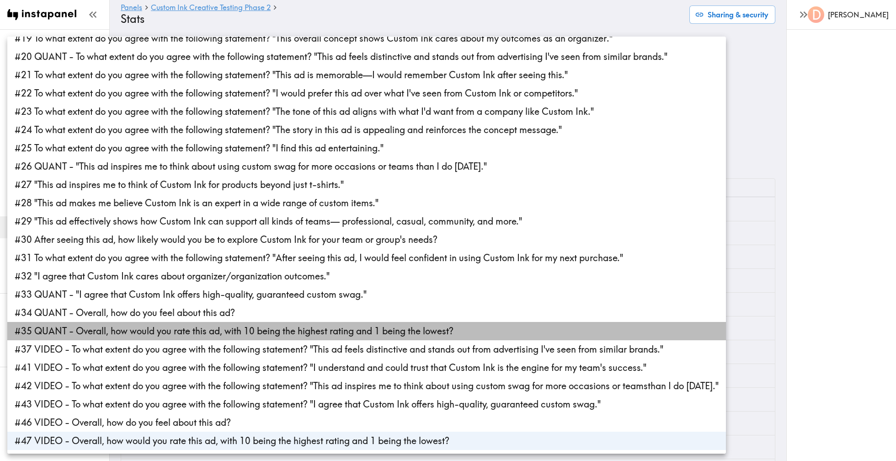
click at [408, 334] on li "#35 QUANT - Overall, how would you rate this ad, with 10 being the highest rati…" at bounding box center [366, 331] width 719 height 18
type input "f28a811a-a09d-4c61-8cb4-c8b57352e59f,d43b5fd2-6f2b-416b-b6e2-53994116441f"
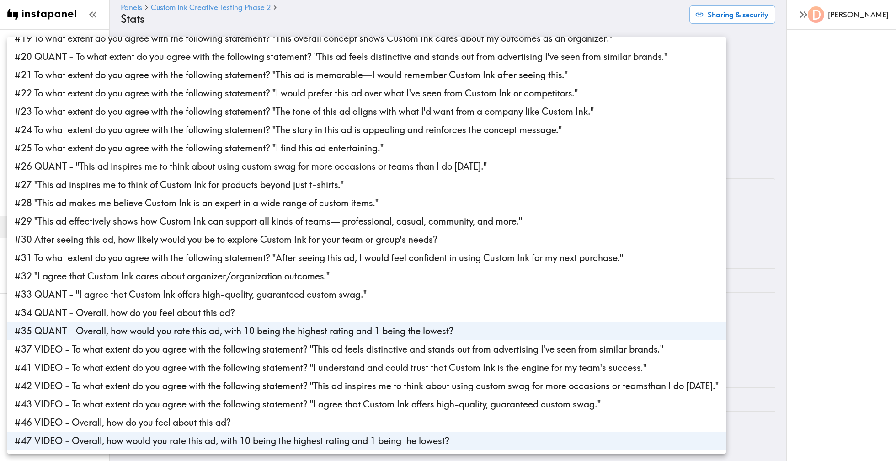
click at [762, 274] on div at bounding box center [448, 230] width 896 height 461
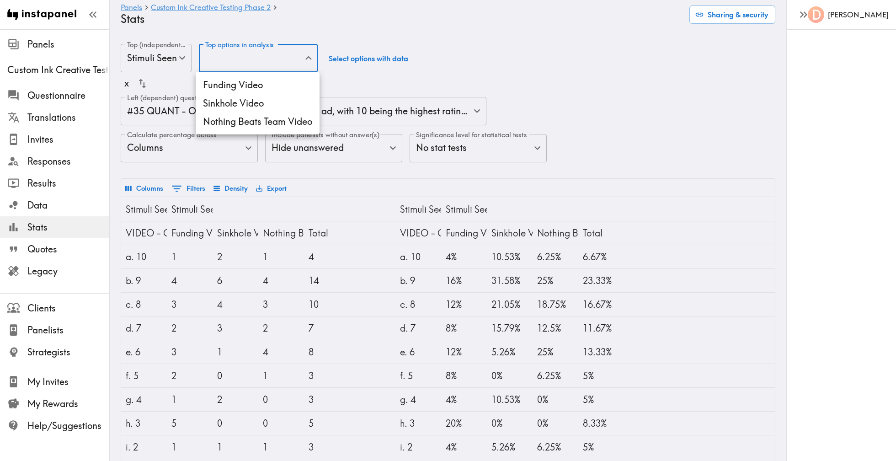
click at [255, 62] on body "Instapanel - Panels - Custom Ink Creative Testing Phase 2 - Stats Panels Custom…" at bounding box center [448, 453] width 896 height 848
click at [251, 83] on li "Funding Video" at bounding box center [258, 85] width 124 height 18
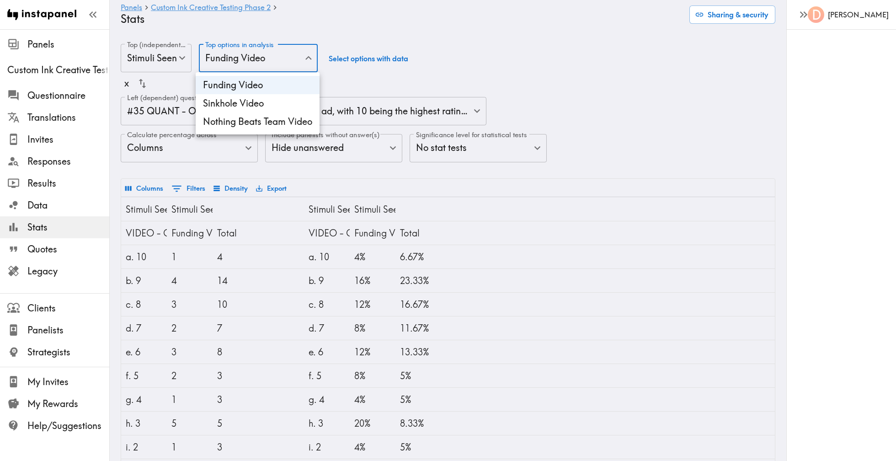
click at [248, 103] on li "Sinkhole Video" at bounding box center [258, 103] width 124 height 18
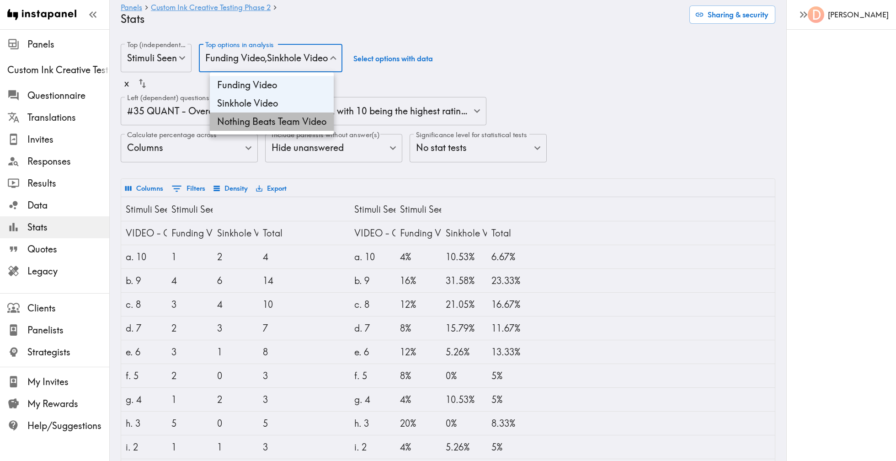
click at [248, 119] on li "Nothing Beats Team Video" at bounding box center [272, 121] width 124 height 18
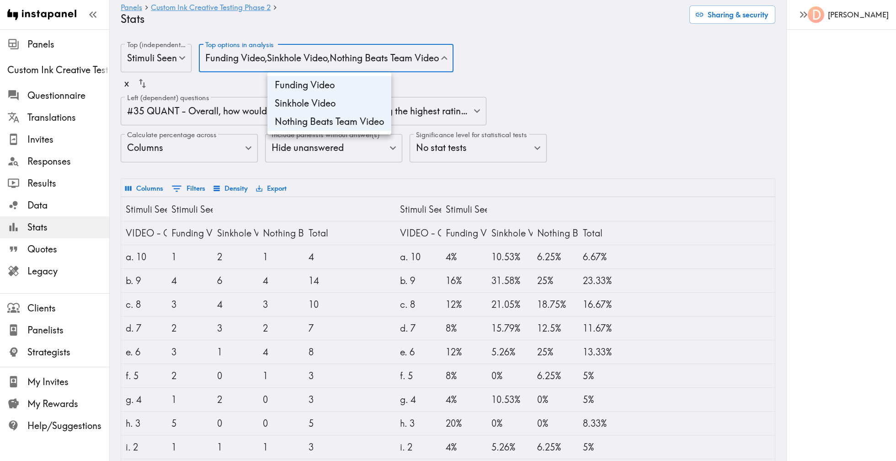
type input "fundingvideo,sinkholevideo,nothingbeatsteamvideo"
click at [717, 181] on div at bounding box center [448, 230] width 896 height 461
click at [152, 50] on body "Instapanel - Panels - Custom Ink Creative Testing Phase 2 - Stats Panels Custom…" at bounding box center [448, 453] width 896 height 848
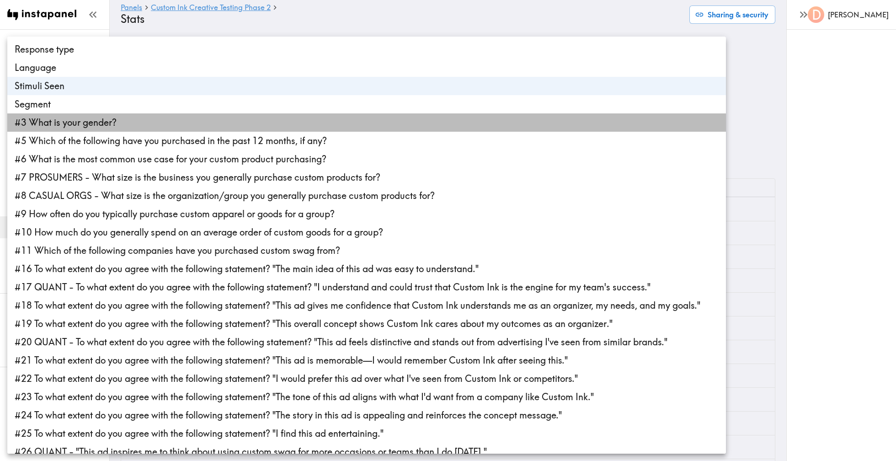
click at [150, 123] on li "#3 What is your gender?" at bounding box center [366, 122] width 719 height 18
type input "stimuliSeen,gender"
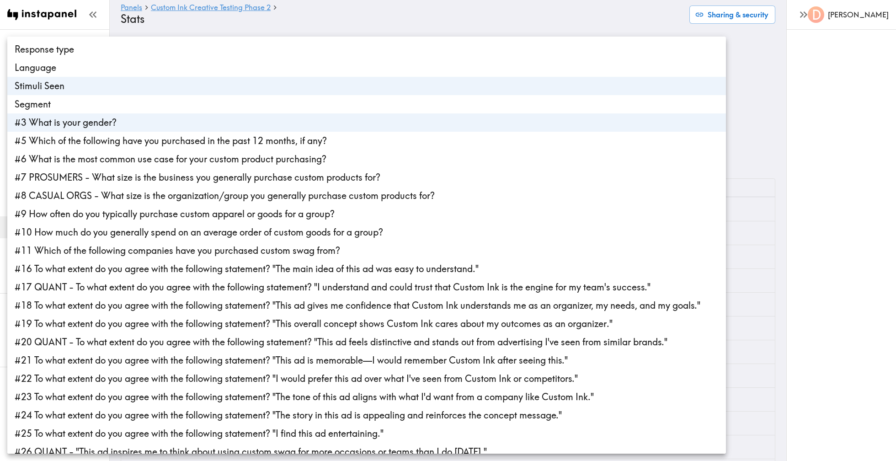
click at [750, 237] on div at bounding box center [448, 230] width 896 height 461
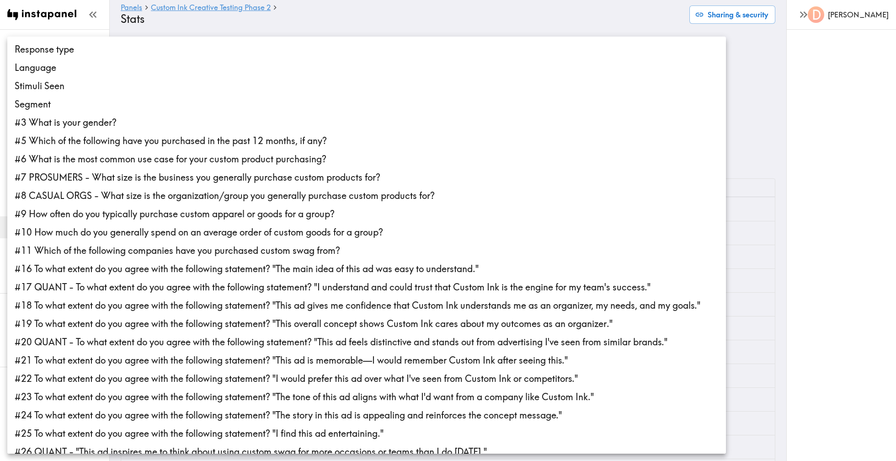
scroll to position [285, 0]
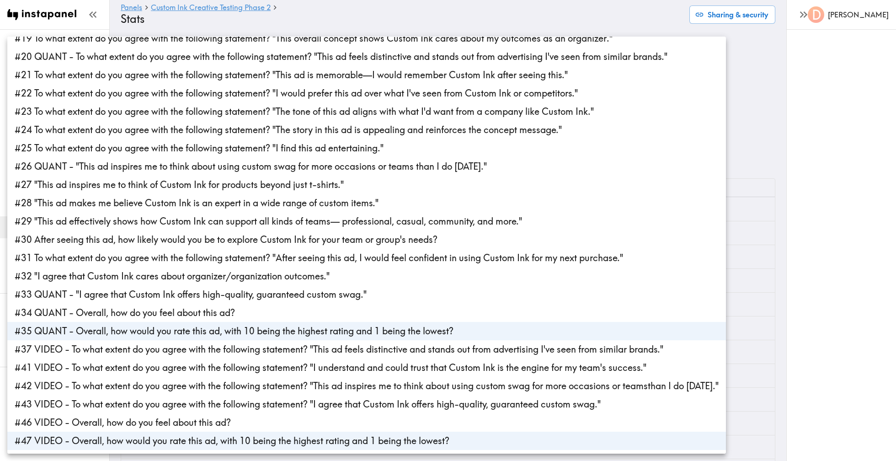
click at [765, 188] on div at bounding box center [448, 230] width 896 height 461
